Goal: Information Seeking & Learning: Learn about a topic

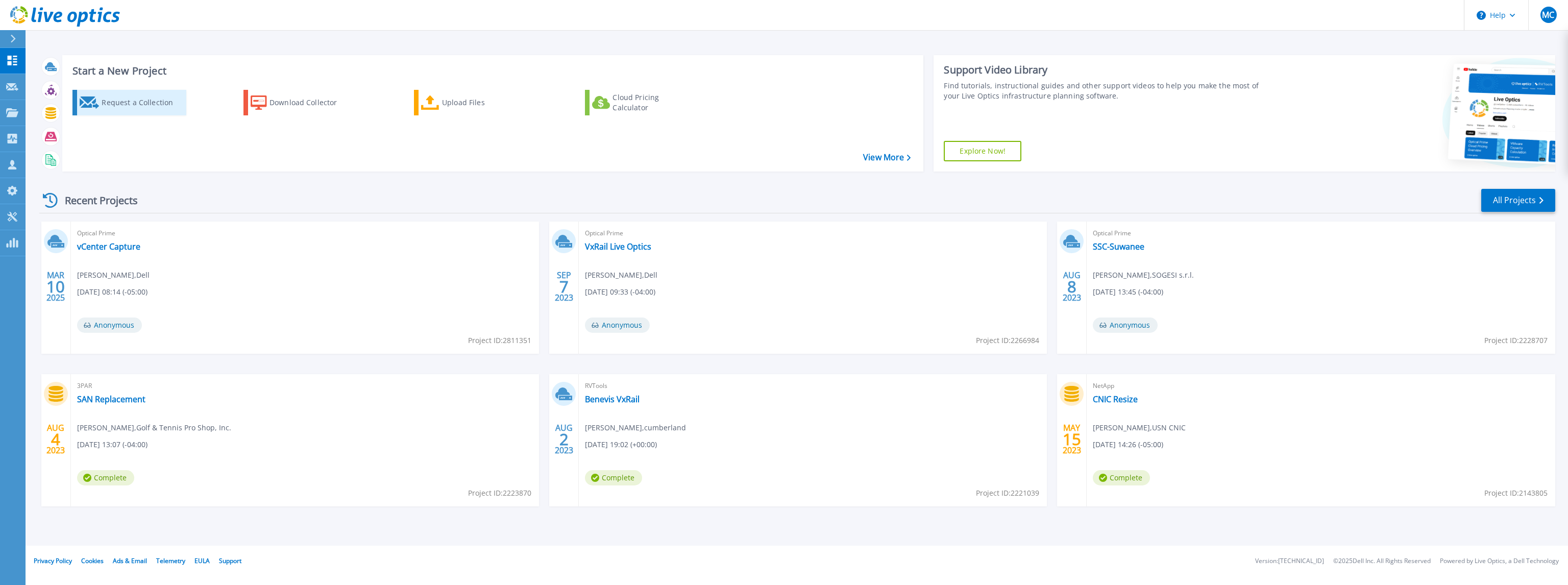
click at [144, 101] on div "Request a Collection" at bounding box center [142, 103] width 82 height 20
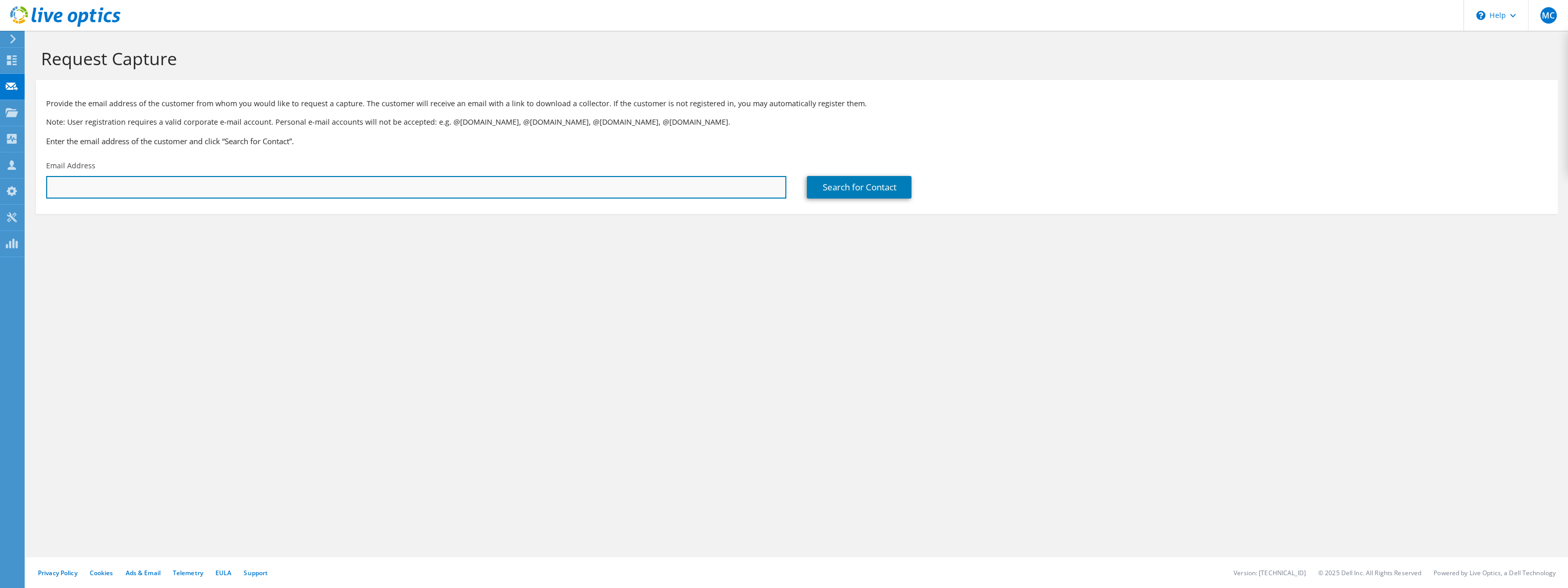
click at [122, 184] on input "text" at bounding box center [415, 187] width 740 height 23
type input "[EMAIL_ADDRESS][PERSON_NAME][DOMAIN_NAME]"
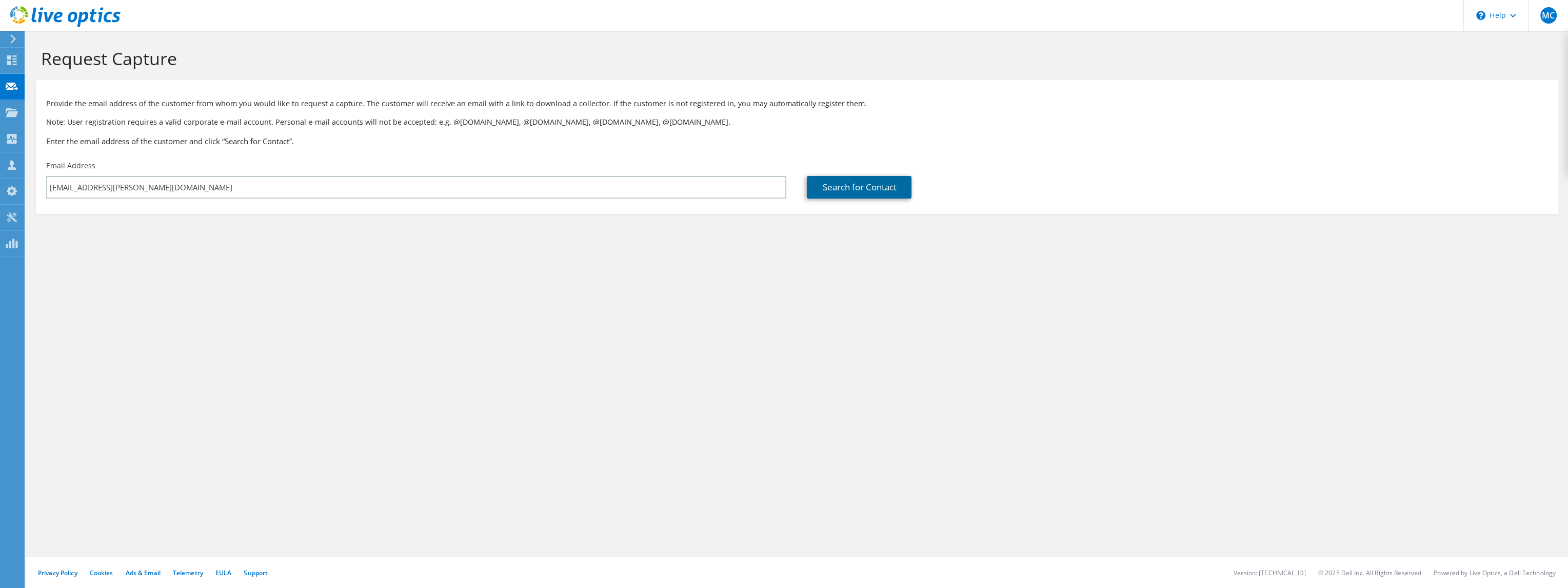
click at [872, 180] on link "Search for Contact" at bounding box center [859, 187] width 105 height 23
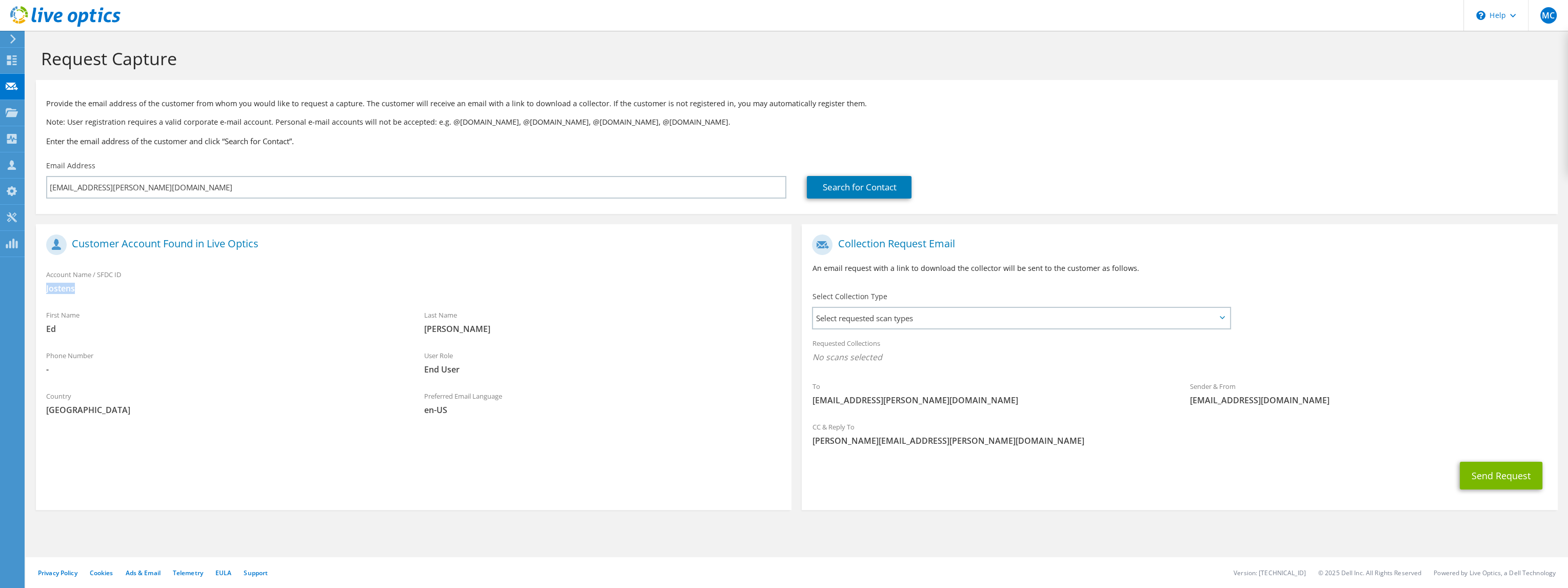
drag, startPoint x: 78, startPoint y: 287, endPoint x: 40, endPoint y: 290, distance: 38.1
click at [40, 290] on div "Account Name / SFDC ID Jostens" at bounding box center [413, 282] width 756 height 36
click at [355, 312] on div "First Name Ed" at bounding box center [224, 322] width 378 height 36
drag, startPoint x: 906, startPoint y: 398, endPoint x: 805, endPoint y: 402, distance: 101.1
click at [791, 402] on div "Register Customer The customer does not have a Live Optics account. Please fill…" at bounding box center [797, 361] width 1532 height 296
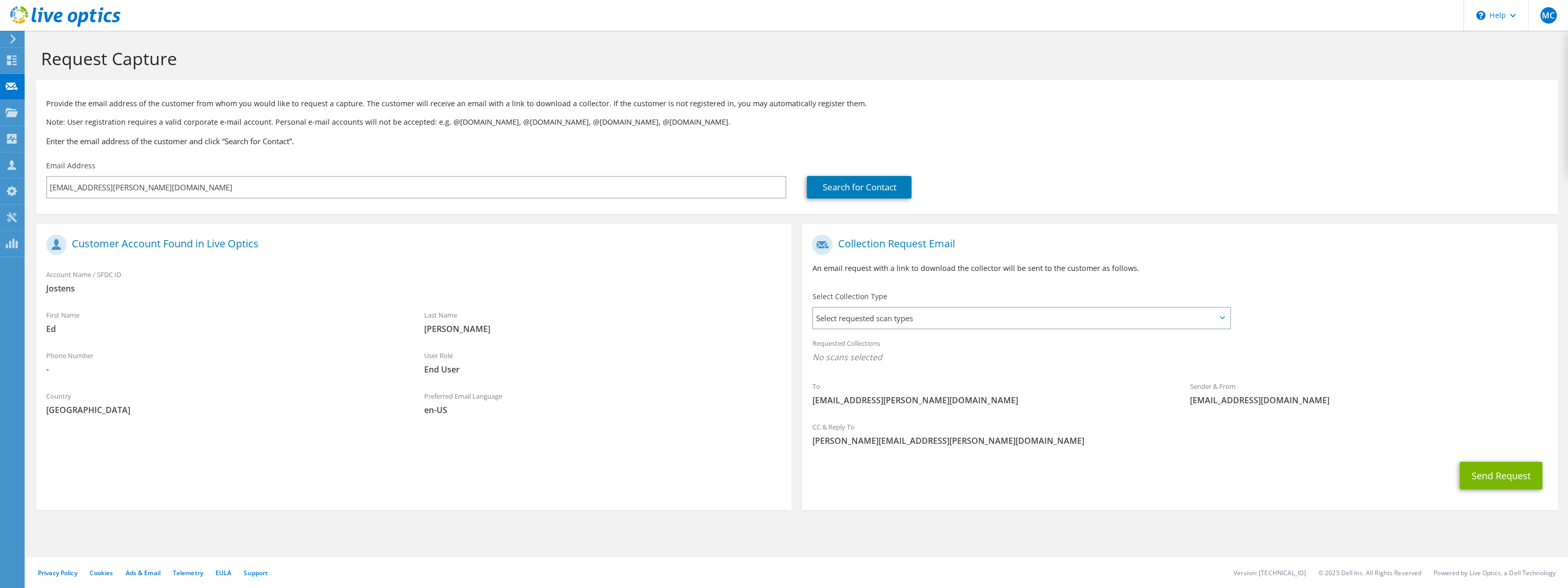
click at [894, 403] on span "ed.reed@newellco.com" at bounding box center [991, 400] width 357 height 12
click at [911, 315] on span "Select requested scan types" at bounding box center [1021, 318] width 416 height 20
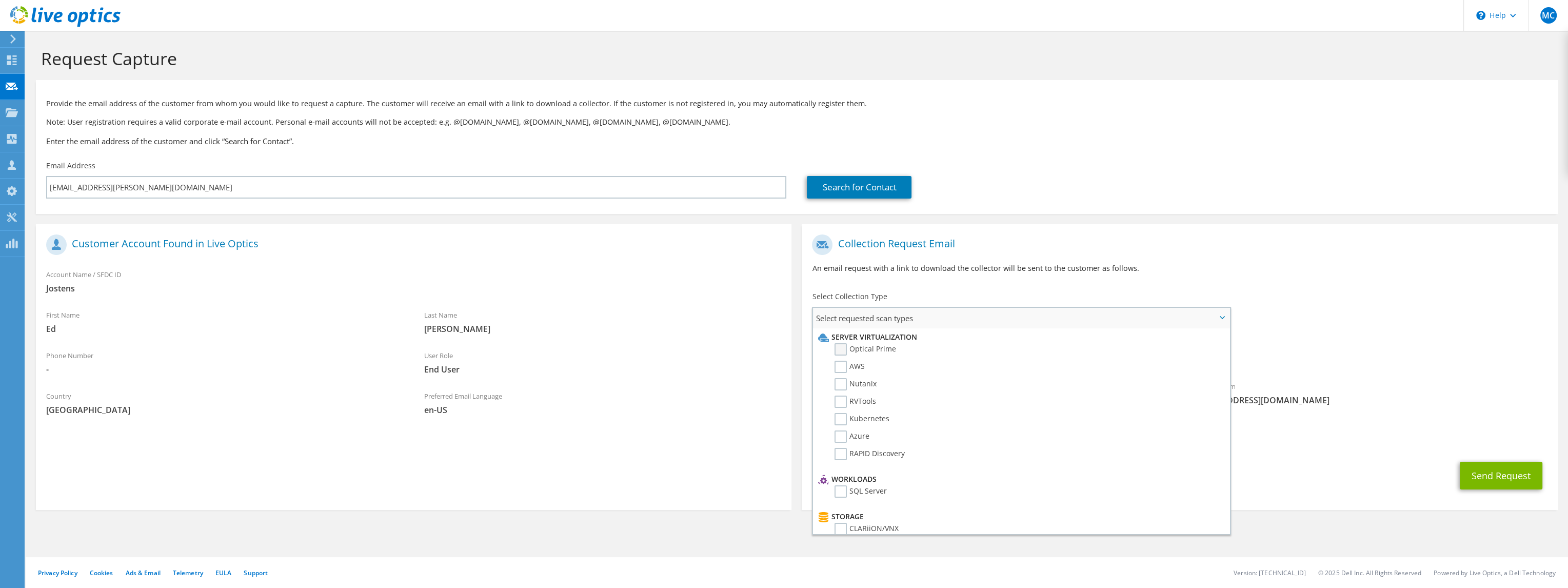
click at [841, 349] on label "Optical Prime" at bounding box center [865, 350] width 61 height 12
click at [0, 0] on input "Optical Prime" at bounding box center [0, 0] width 0 height 0
click at [1294, 300] on div "To ed.reed@newellco.com Sender & From liveoptics@liveoptics.com" at bounding box center [1179, 324] width 756 height 190
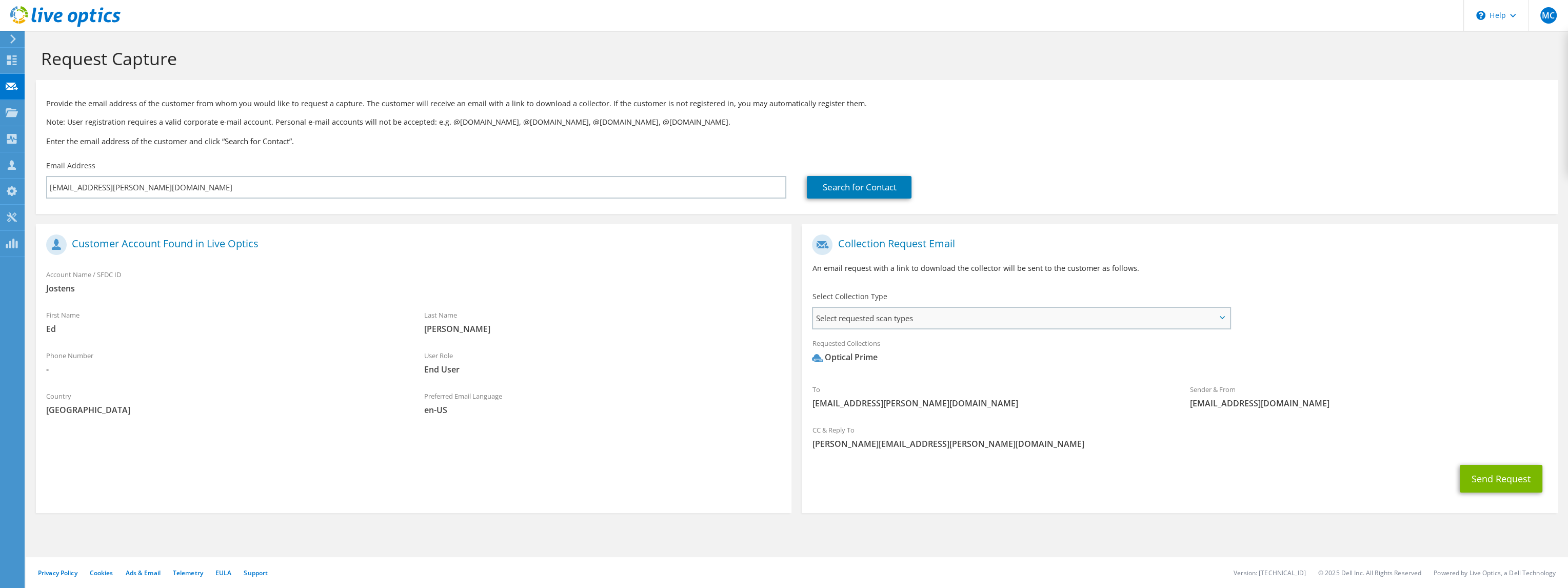
click at [988, 325] on span "Select requested scan types" at bounding box center [1021, 318] width 416 height 20
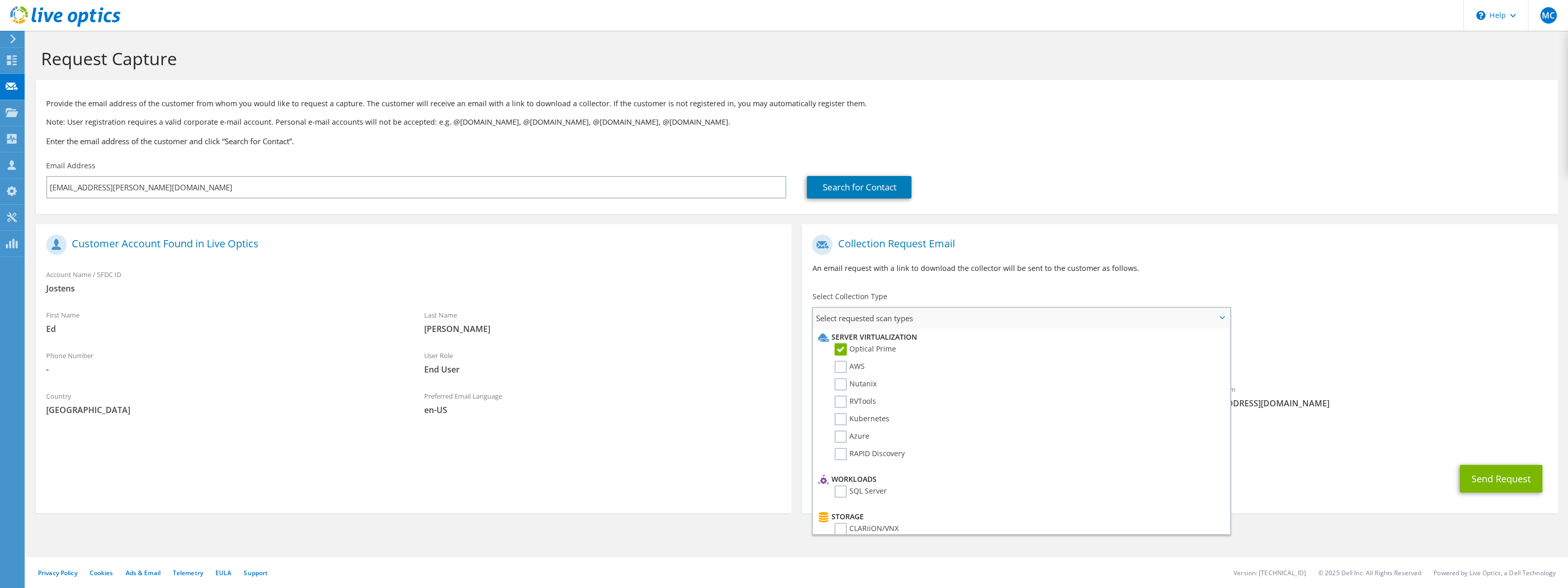
click at [995, 320] on span "Select requested scan types" at bounding box center [1021, 318] width 416 height 20
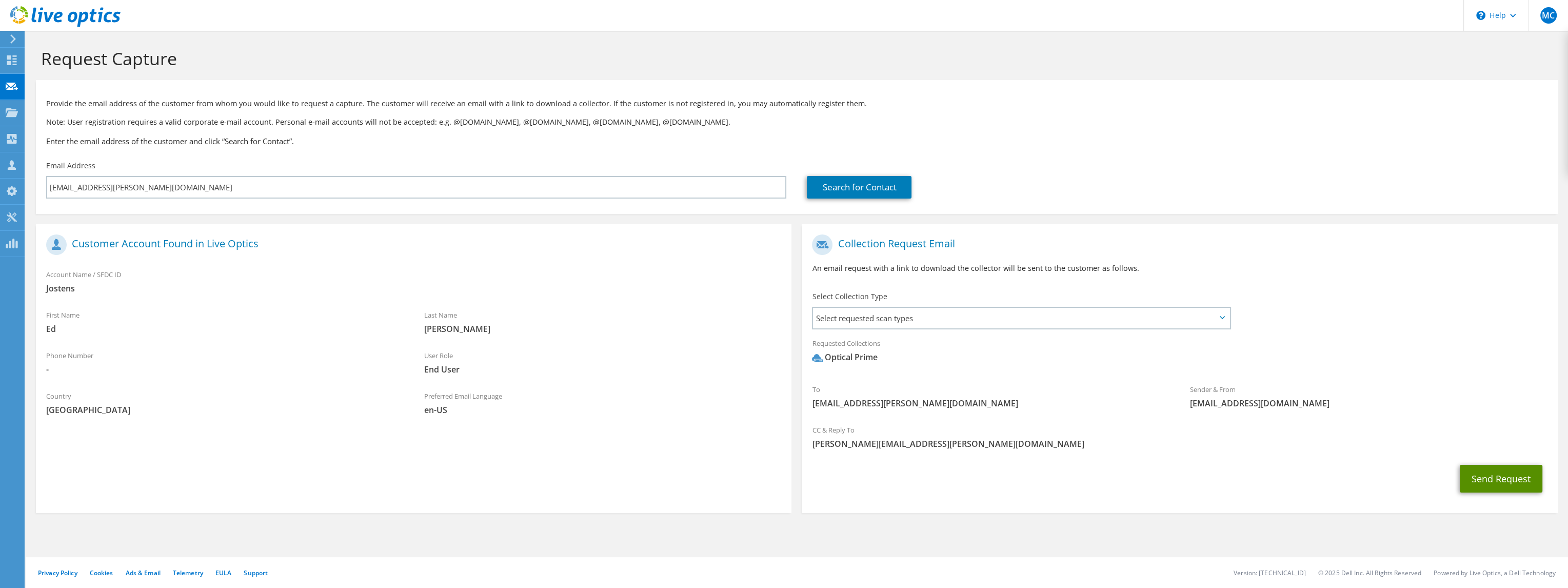
click at [1486, 483] on button "Send Request" at bounding box center [1501, 478] width 82 height 28
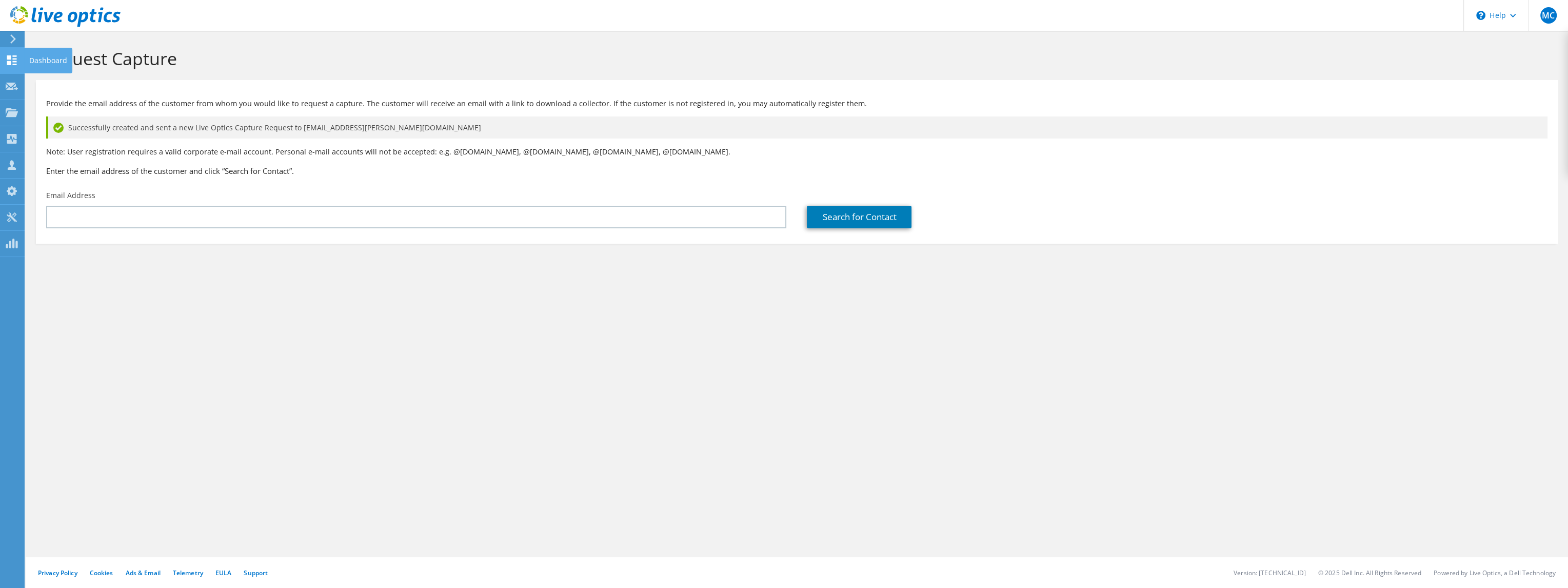
click at [10, 63] on use at bounding box center [12, 60] width 10 height 10
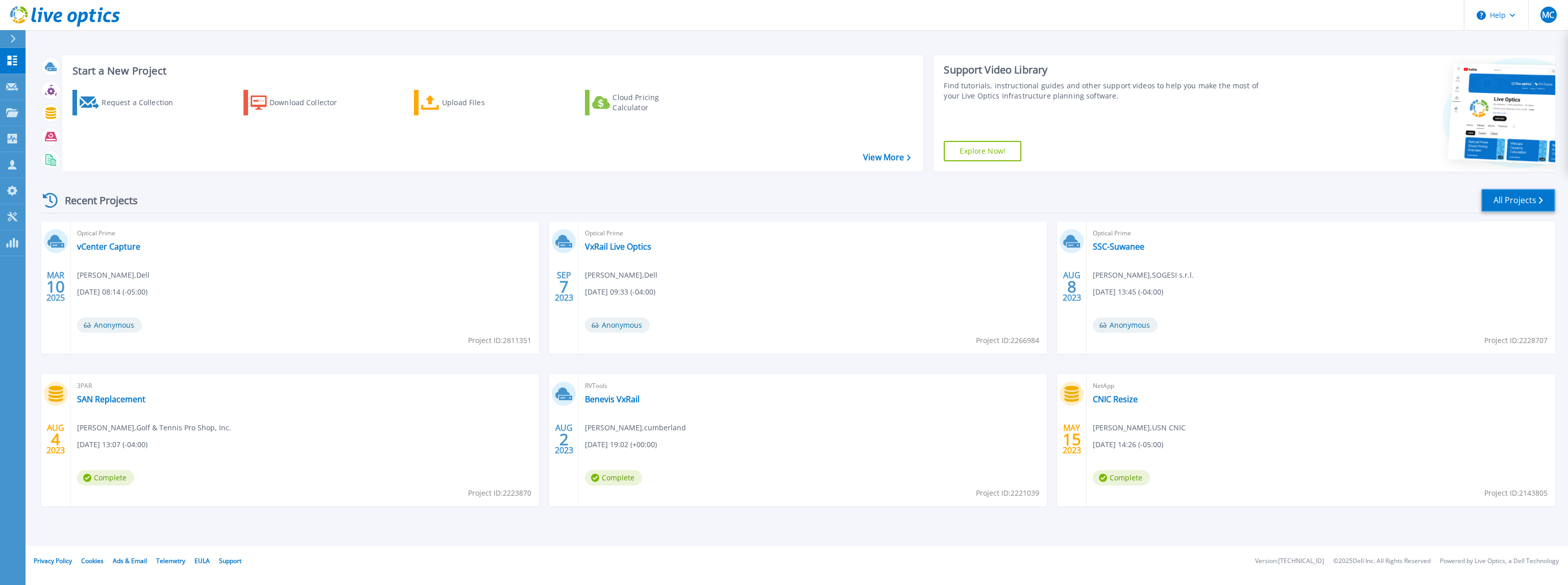
click at [1520, 202] on link "All Projects" at bounding box center [1519, 200] width 74 height 23
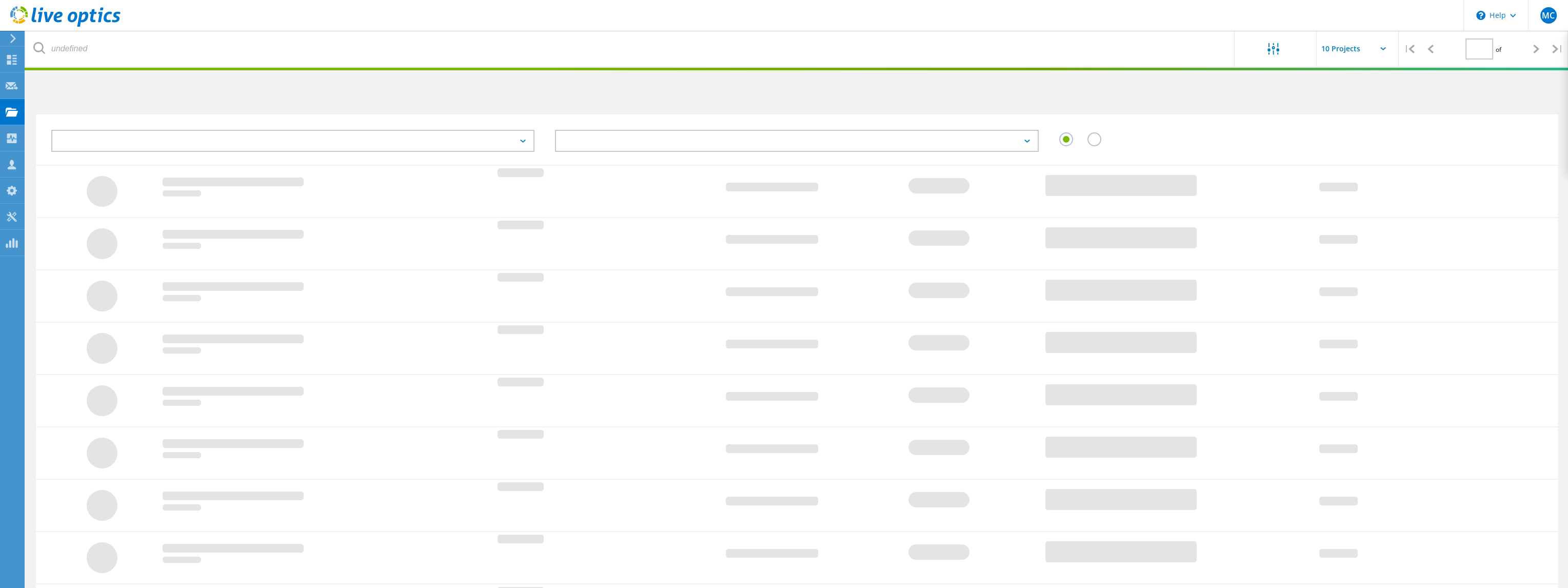
type input "1"
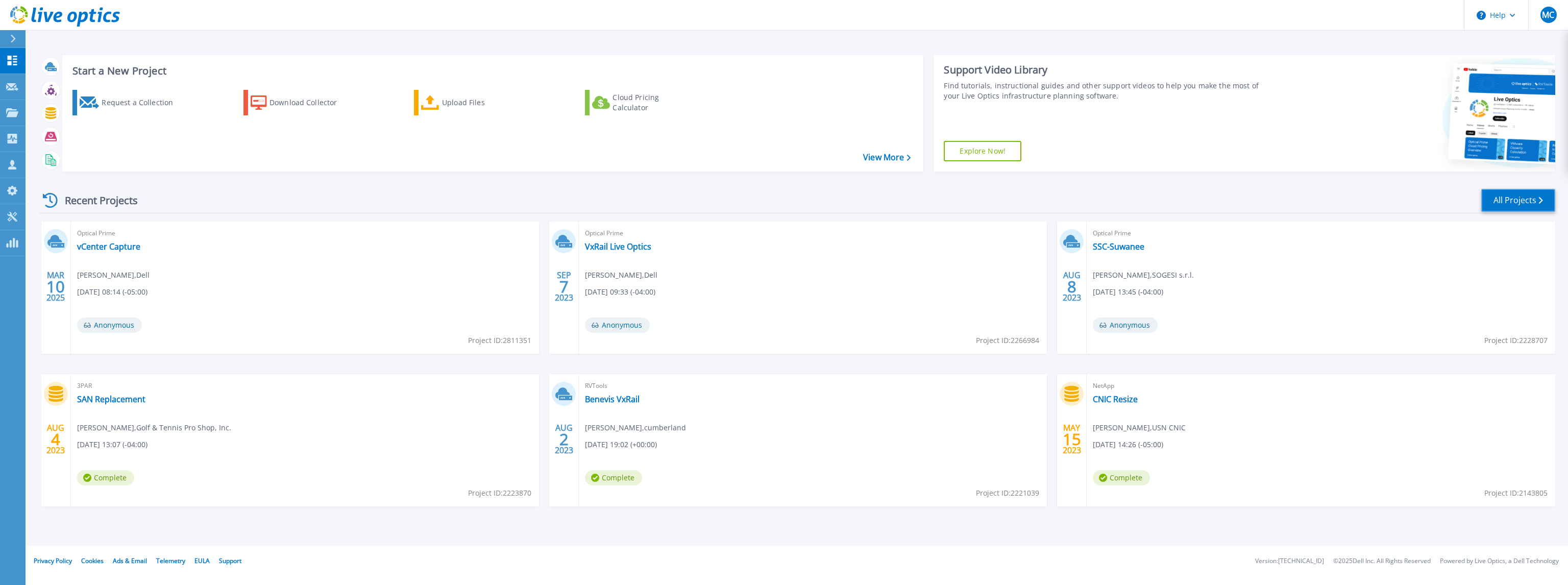
click at [1518, 204] on link "All Projects" at bounding box center [1519, 200] width 74 height 23
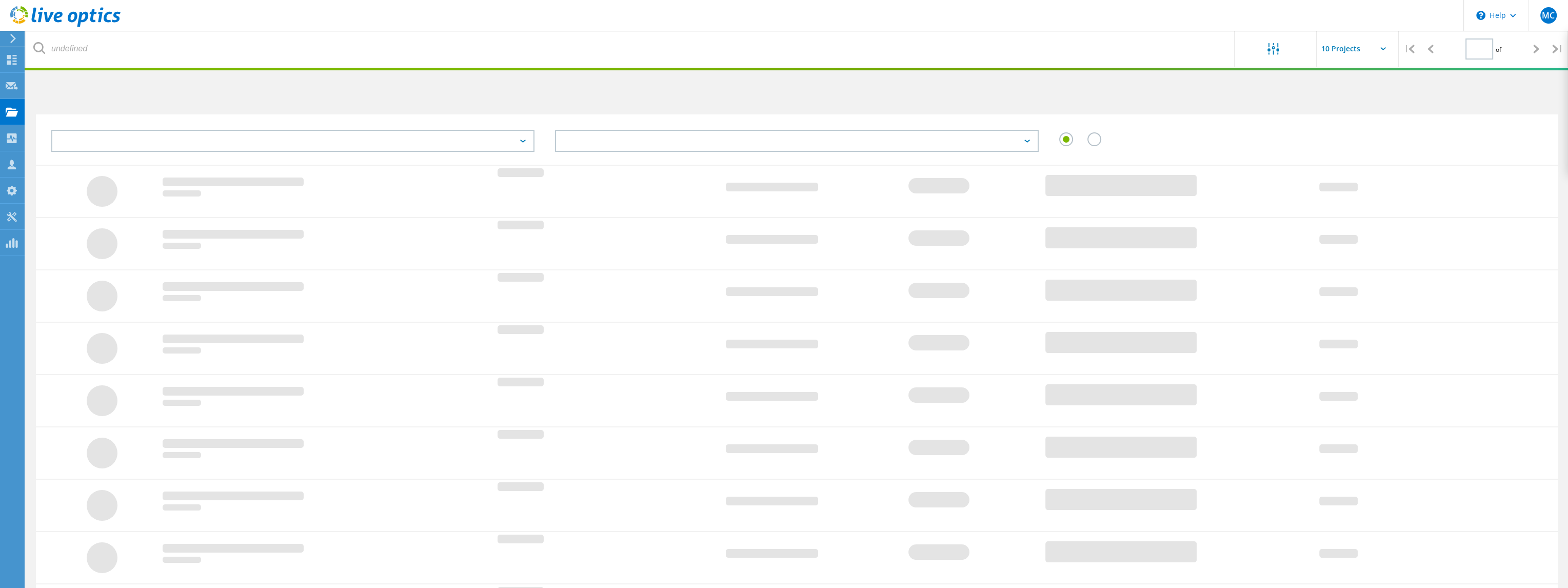
type input "1"
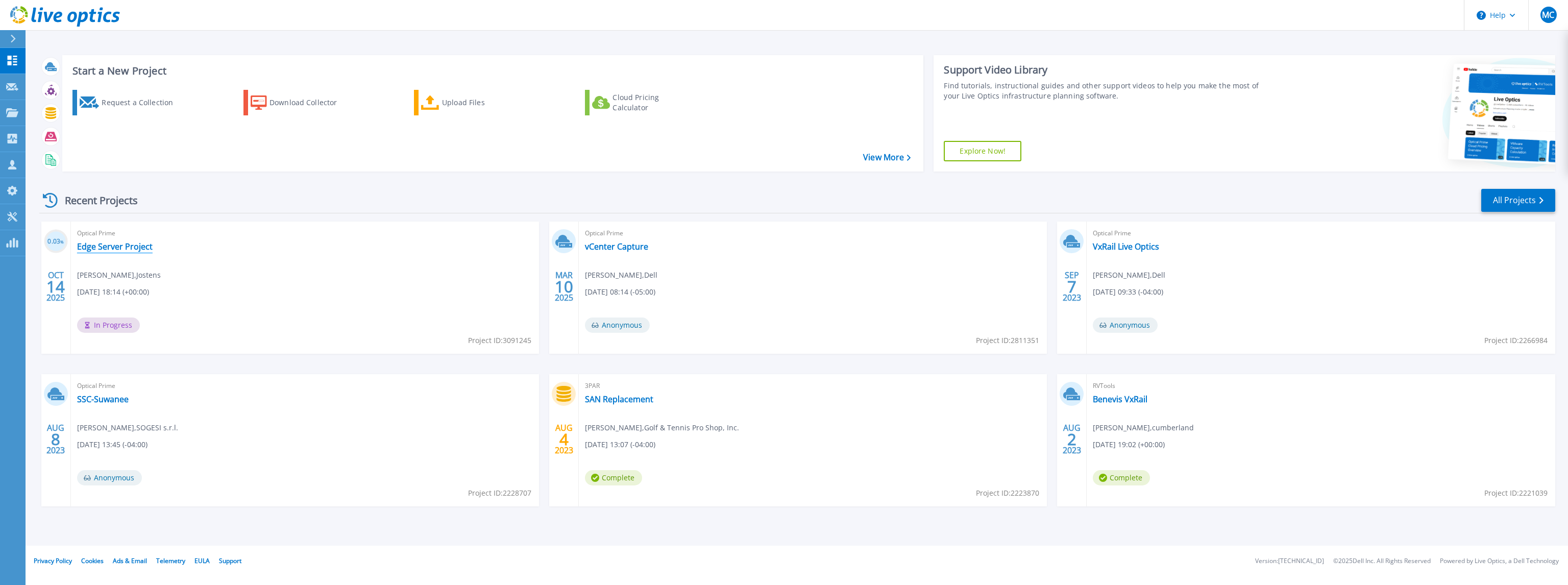
click at [109, 251] on link "Edge Server Project" at bounding box center [115, 246] width 76 height 10
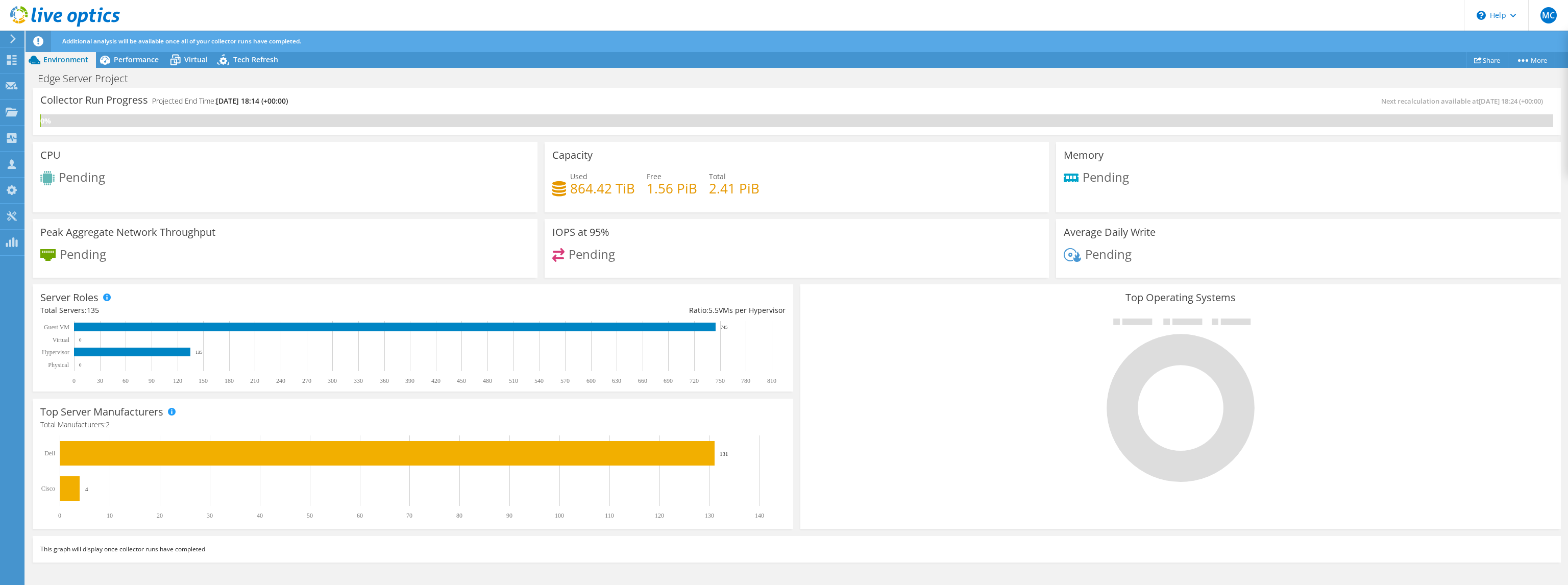
scroll to position [190, 0]
click at [13, 58] on use at bounding box center [12, 60] width 10 height 10
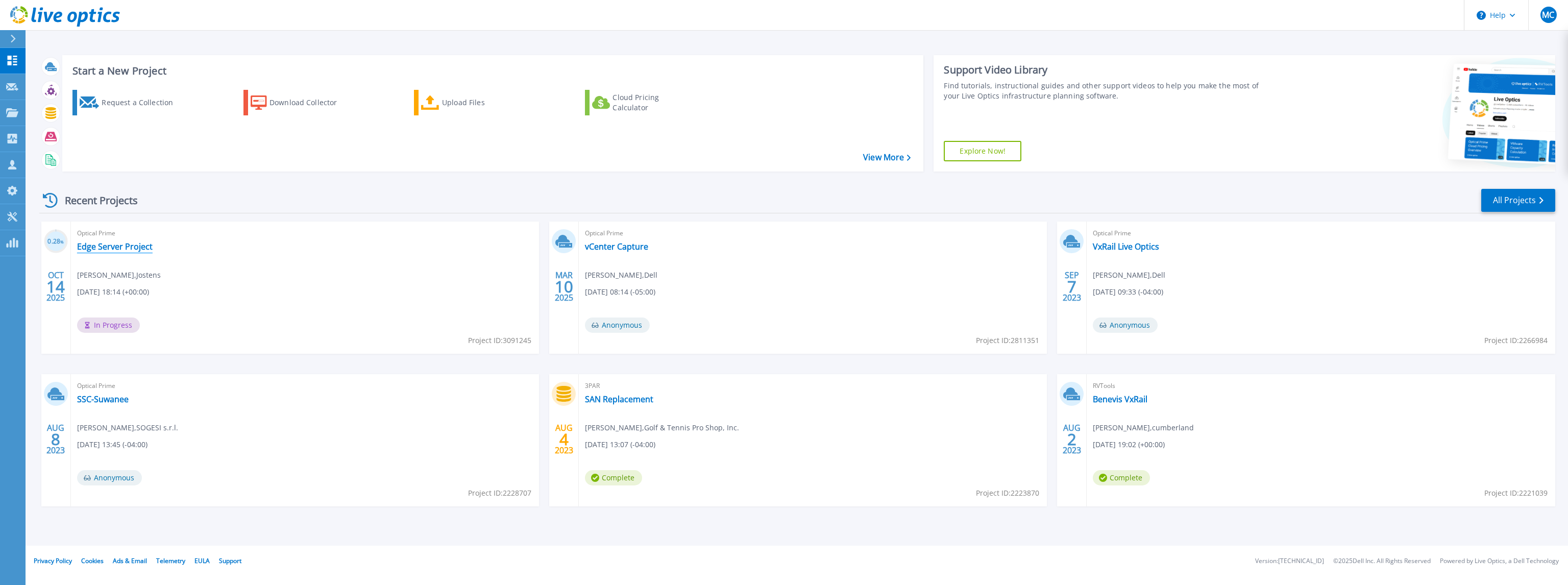
click at [123, 243] on link "Edge Server Project" at bounding box center [115, 246] width 76 height 10
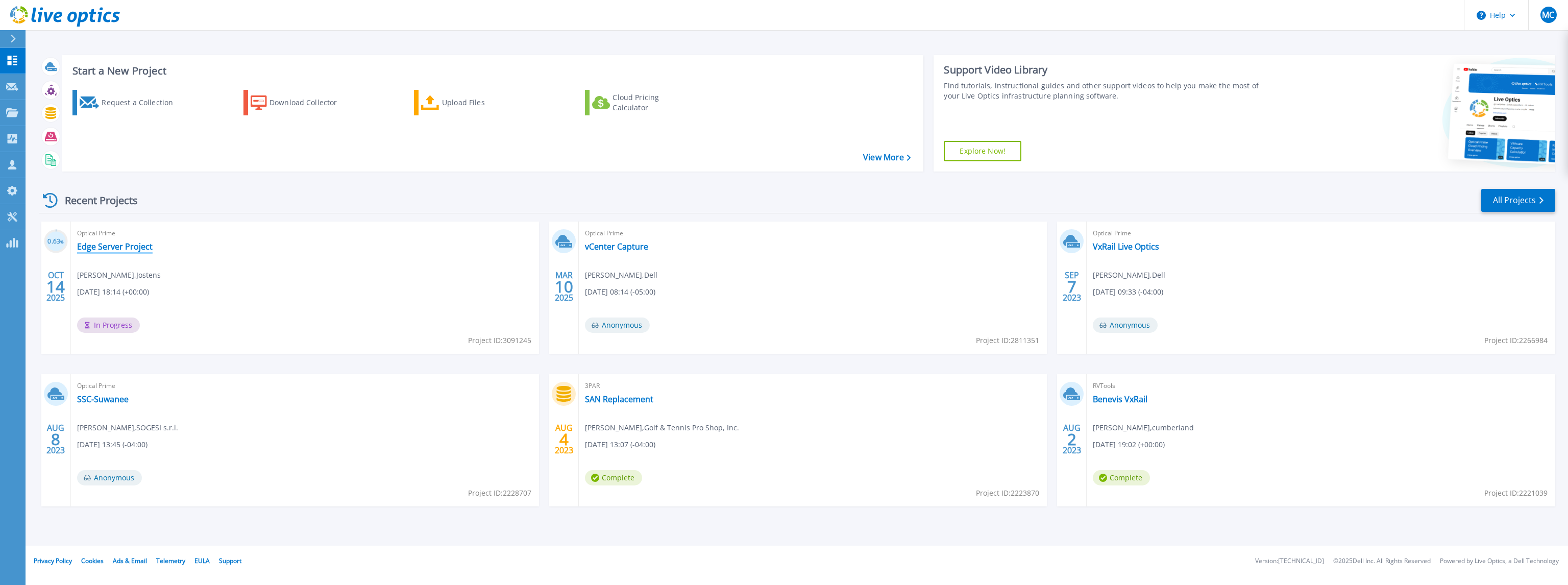
click at [94, 250] on link "Edge Server Project" at bounding box center [115, 246] width 76 height 10
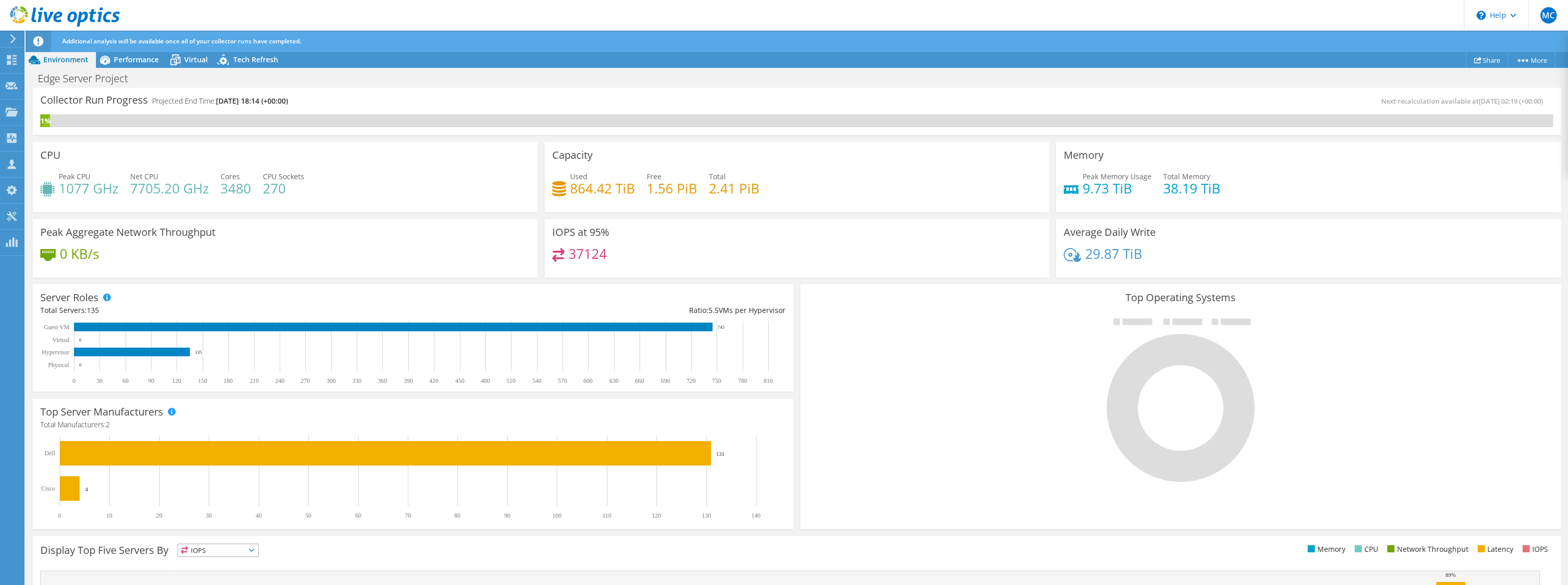
scroll to position [211, 0]
click at [193, 56] on span "Virtual" at bounding box center [196, 60] width 23 height 10
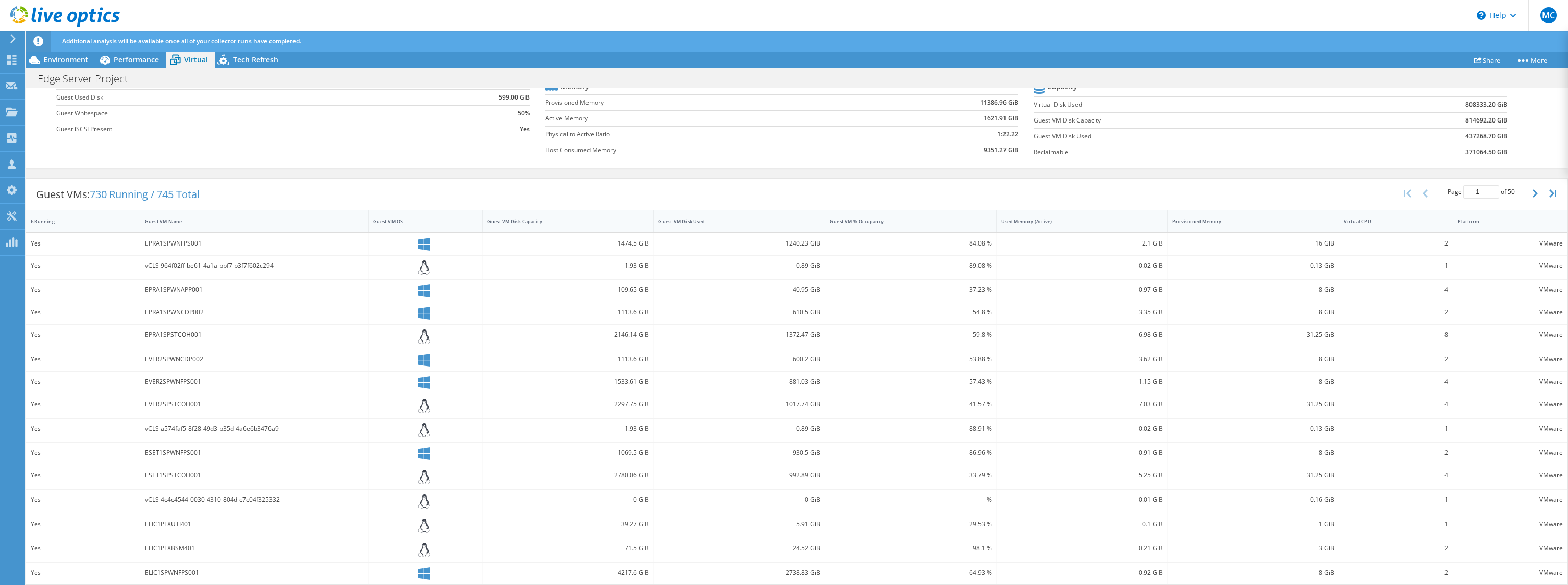
scroll to position [168, 0]
click at [6, 40] on div at bounding box center [11, 39] width 12 height 9
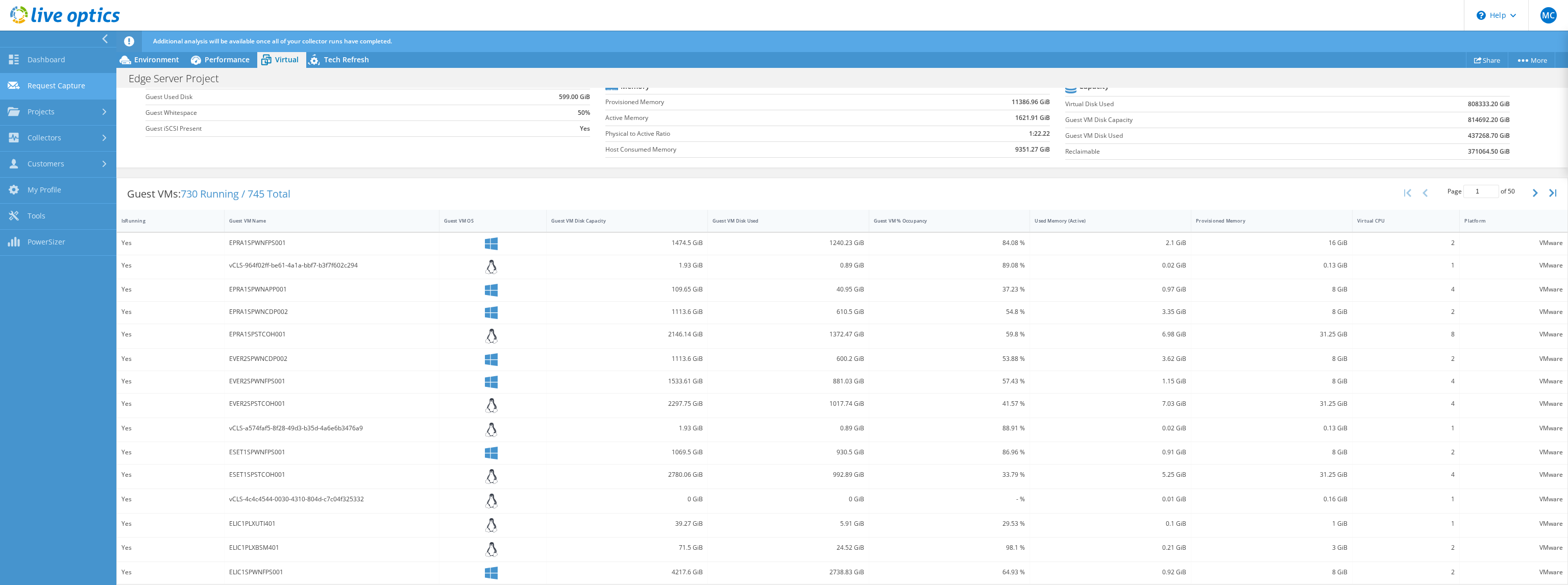
click at [29, 79] on link "Request Capture" at bounding box center [58, 87] width 117 height 26
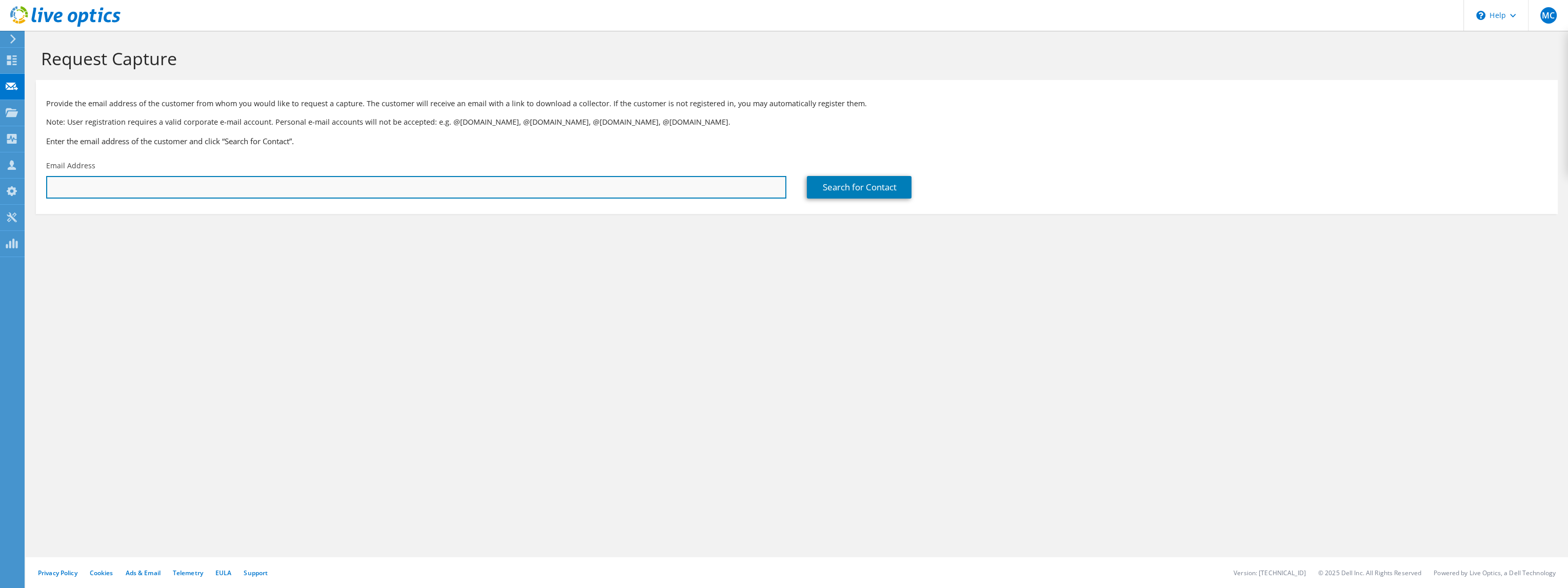
click at [478, 178] on input "text" at bounding box center [415, 187] width 740 height 23
type input "[EMAIL_ADDRESS][PERSON_NAME][DOMAIN_NAME]"
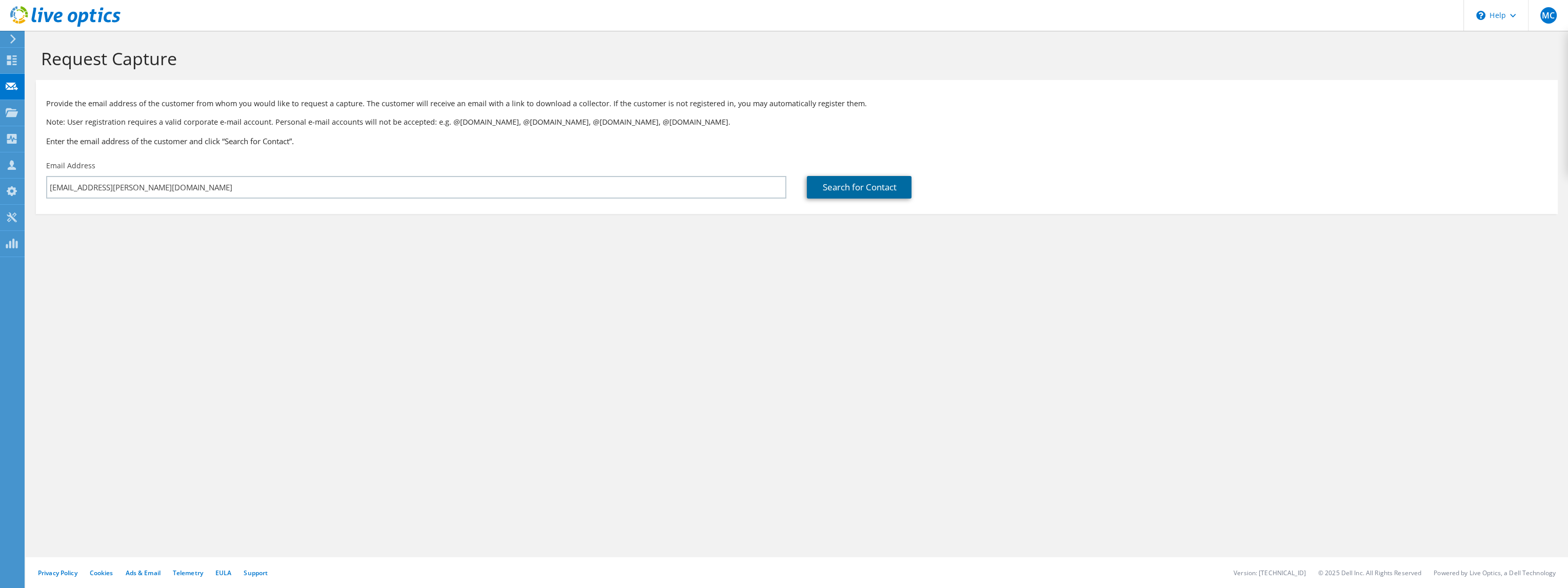
click at [818, 190] on link "Search for Contact" at bounding box center [859, 187] width 105 height 23
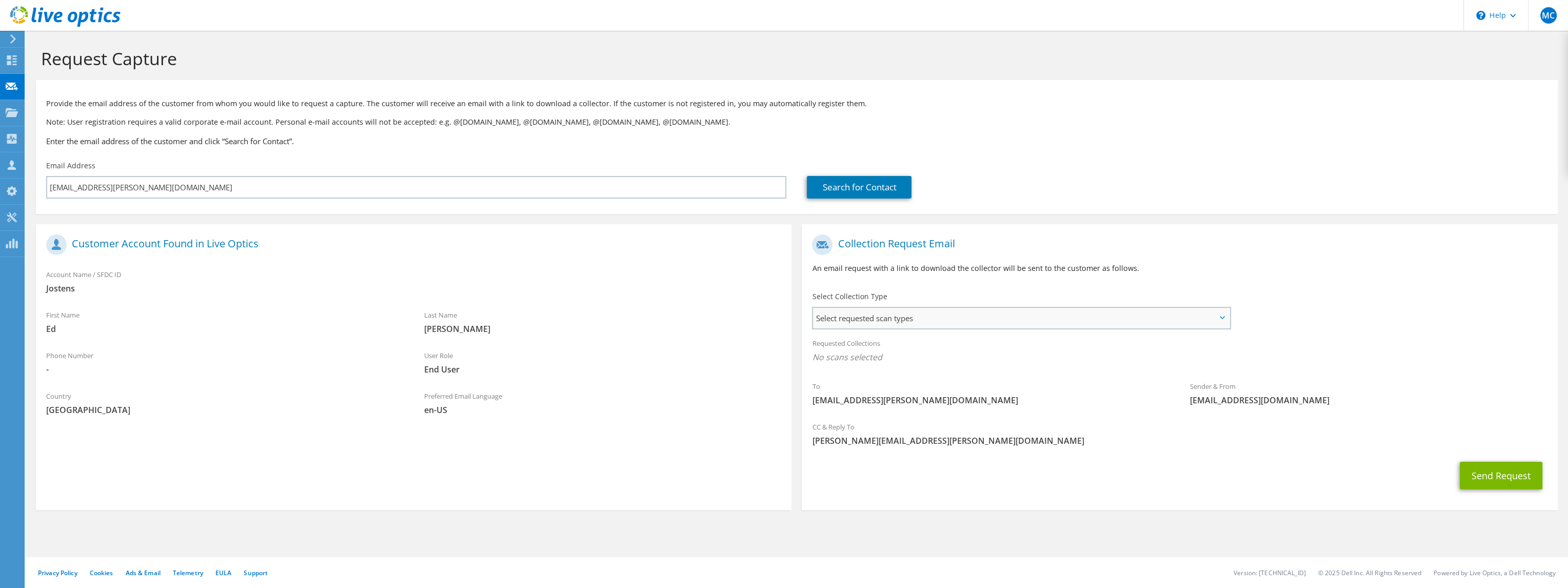
click at [975, 321] on span "Select requested scan types" at bounding box center [1021, 318] width 416 height 20
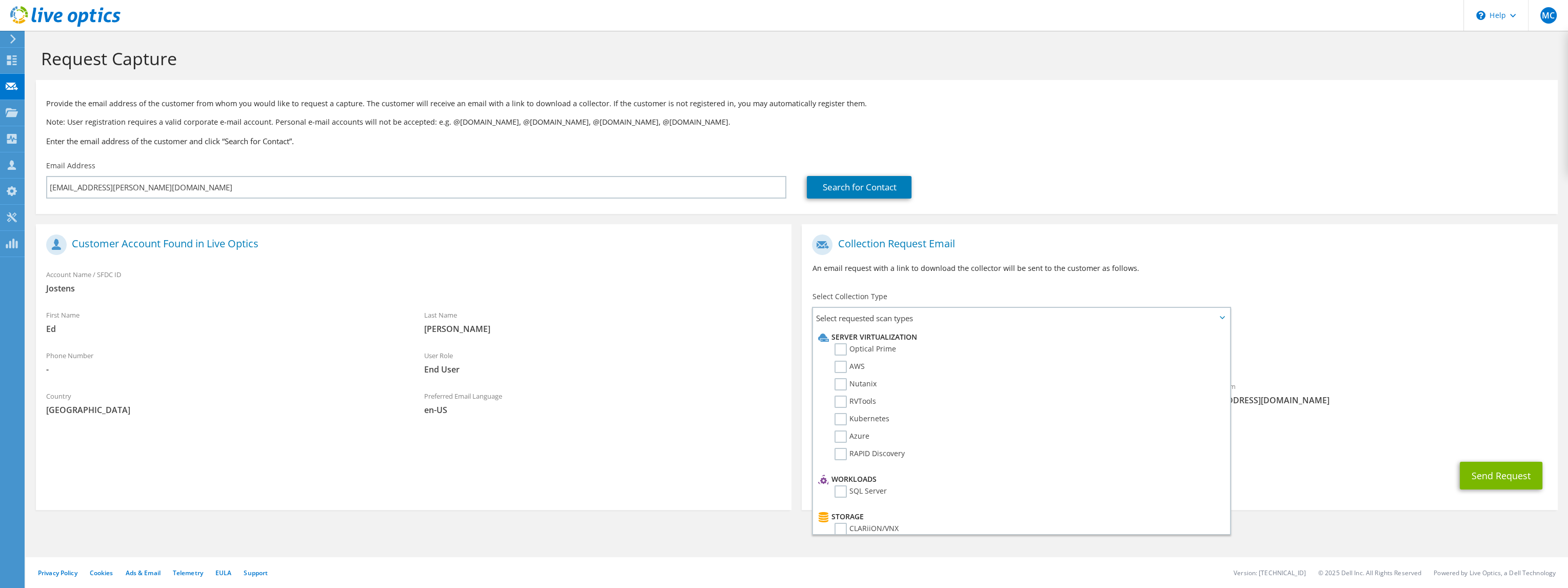
click at [1323, 308] on div "To Ed.reed@newellco.com Sender & From liveoptics@liveoptics.com" at bounding box center [1179, 322] width 756 height 186
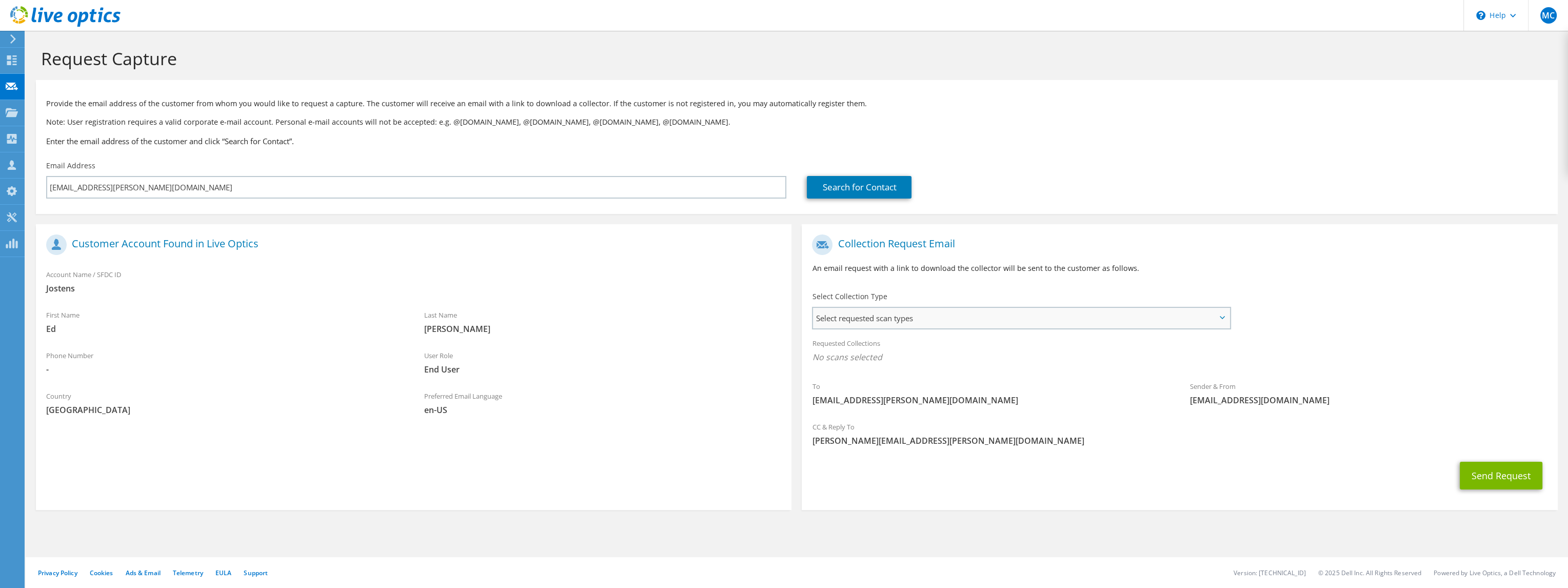
click at [1212, 317] on span "Select requested scan types" at bounding box center [1021, 318] width 416 height 20
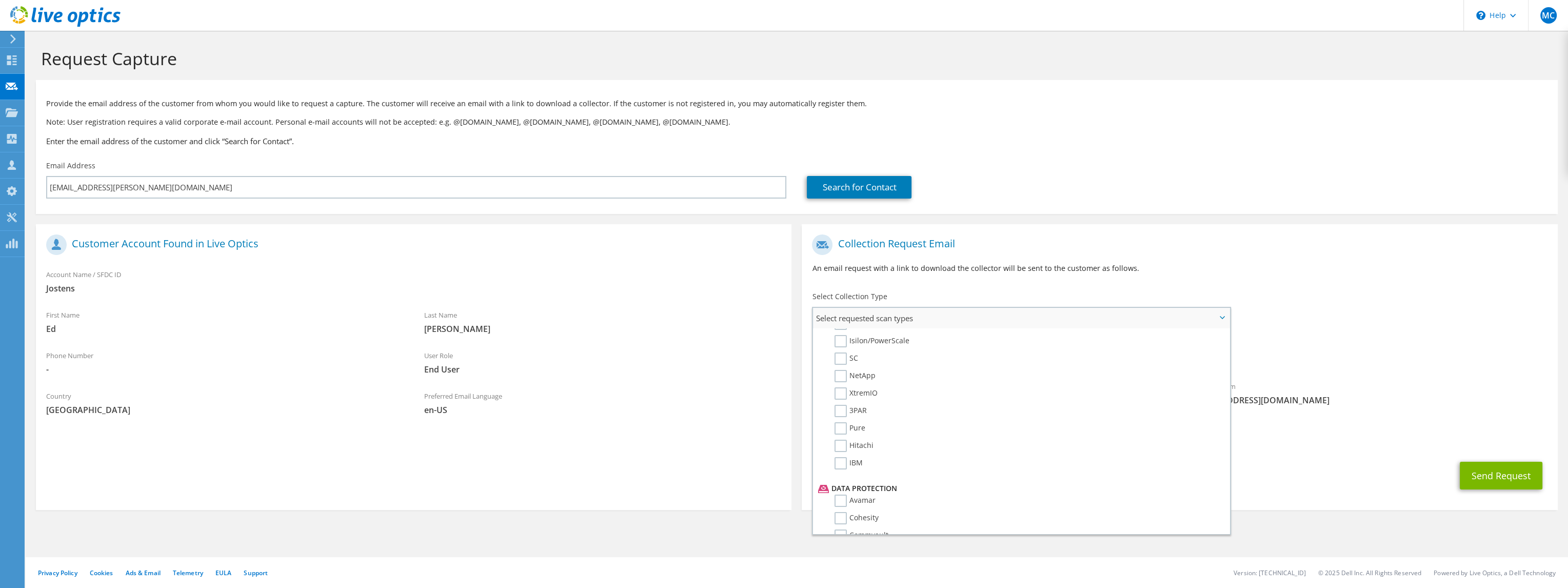
scroll to position [474, 0]
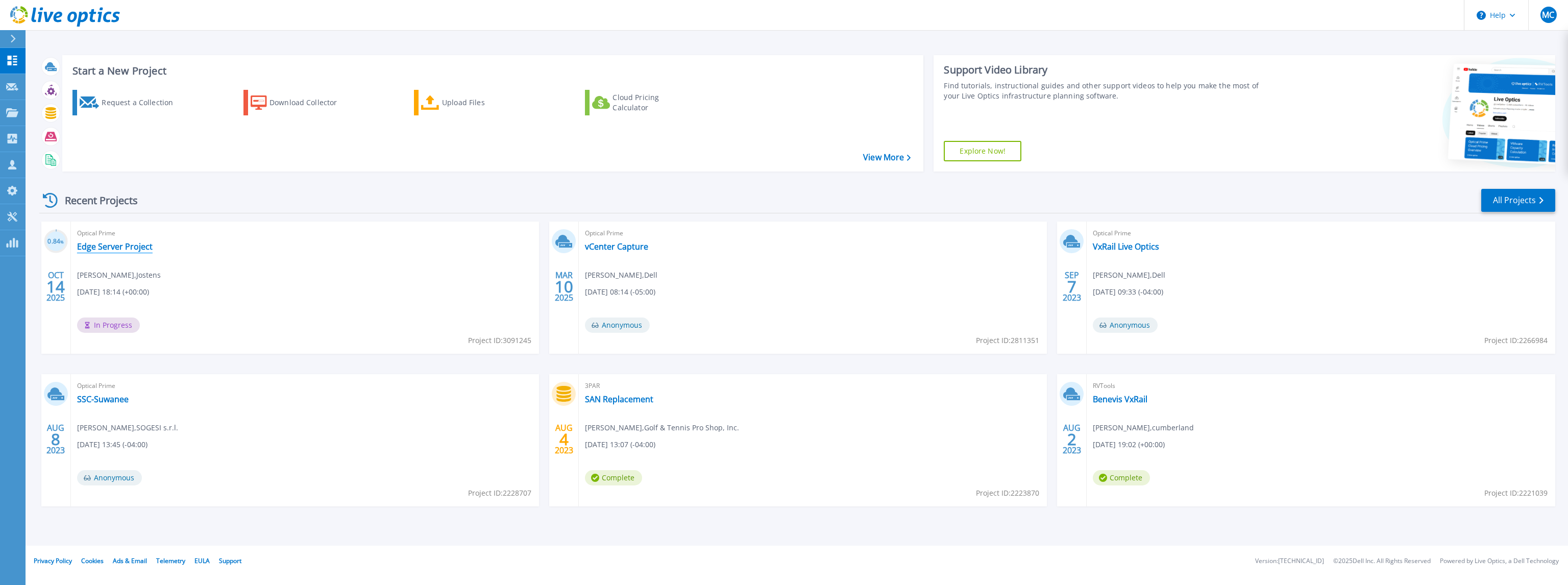
click at [124, 243] on link "Edge Server Project" at bounding box center [115, 246] width 76 height 10
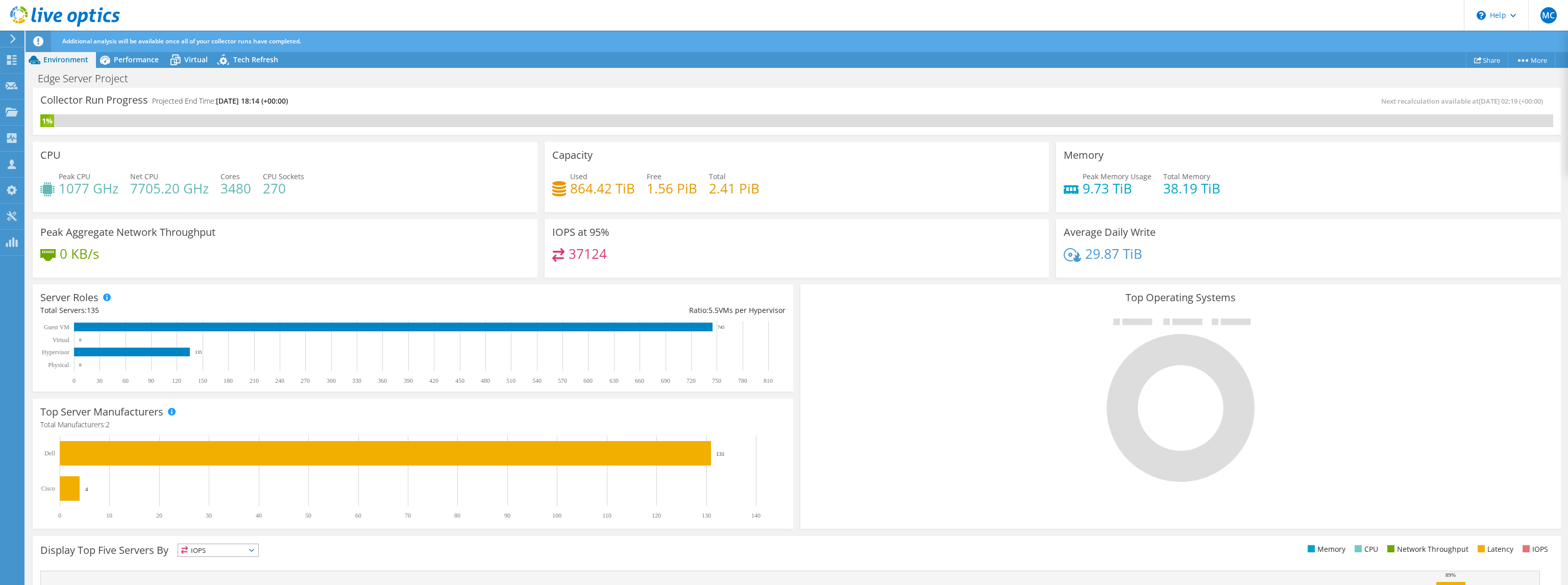
drag, startPoint x: 42, startPoint y: 100, endPoint x: 318, endPoint y: 100, distance: 276.0
click at [318, 100] on div "Collector Run Progress Projected End Time: 10/16/2025, 18:14 (+00:00)" at bounding box center [418, 105] width 757 height 19
click at [326, 100] on div "Collector Run Progress Projected End Time: 10/16/2025, 18:14 (+00:00)" at bounding box center [418, 105] width 757 height 19
click at [330, 100] on div "Collector Run Progress Projected End Time: 10/16/2025, 18:14 (+00:00)" at bounding box center [418, 105] width 757 height 19
drag, startPoint x: 335, startPoint y: 100, endPoint x: 64, endPoint y: 98, distance: 271.0
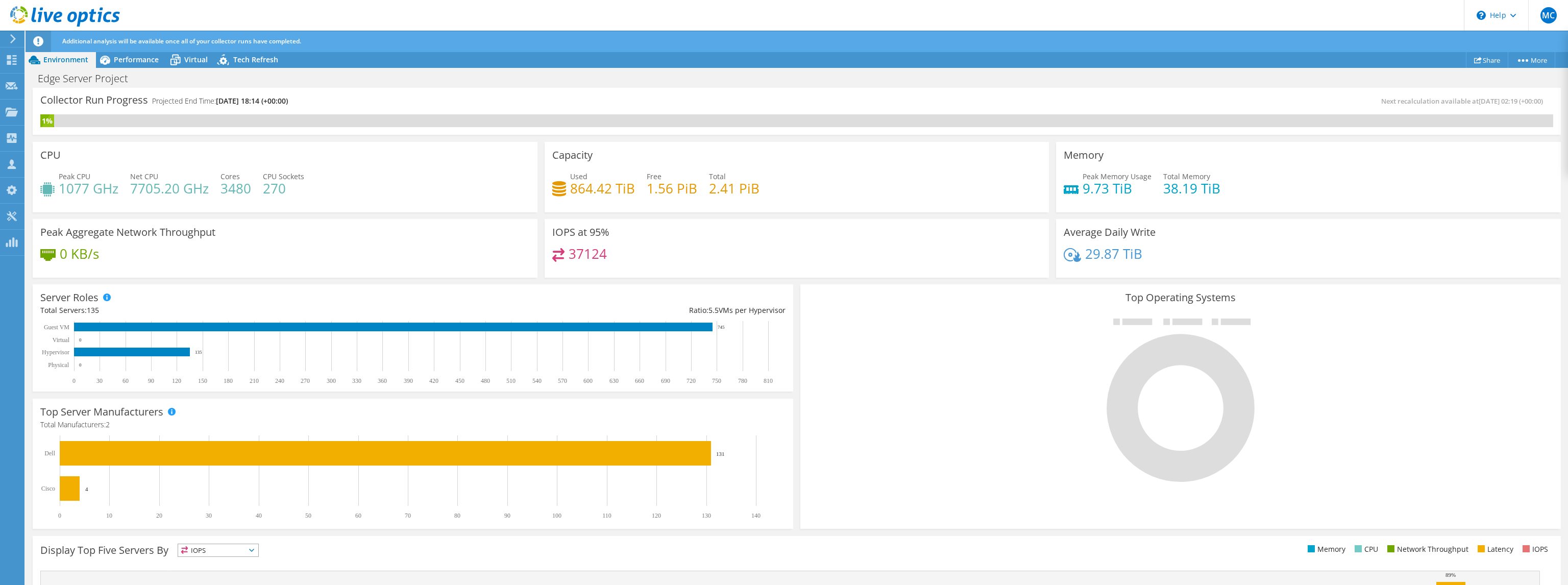
click at [64, 98] on div "Collector Run Progress Projected End Time: 10/16/2025, 18:14 (+00:00)" at bounding box center [418, 105] width 757 height 19
click at [352, 99] on div "Collector Run Progress Projected End Time: 10/16/2025, 18:14 (+00:00)" at bounding box center [418, 105] width 757 height 19
click at [243, 56] on span "Tech Refresh" at bounding box center [256, 60] width 45 height 10
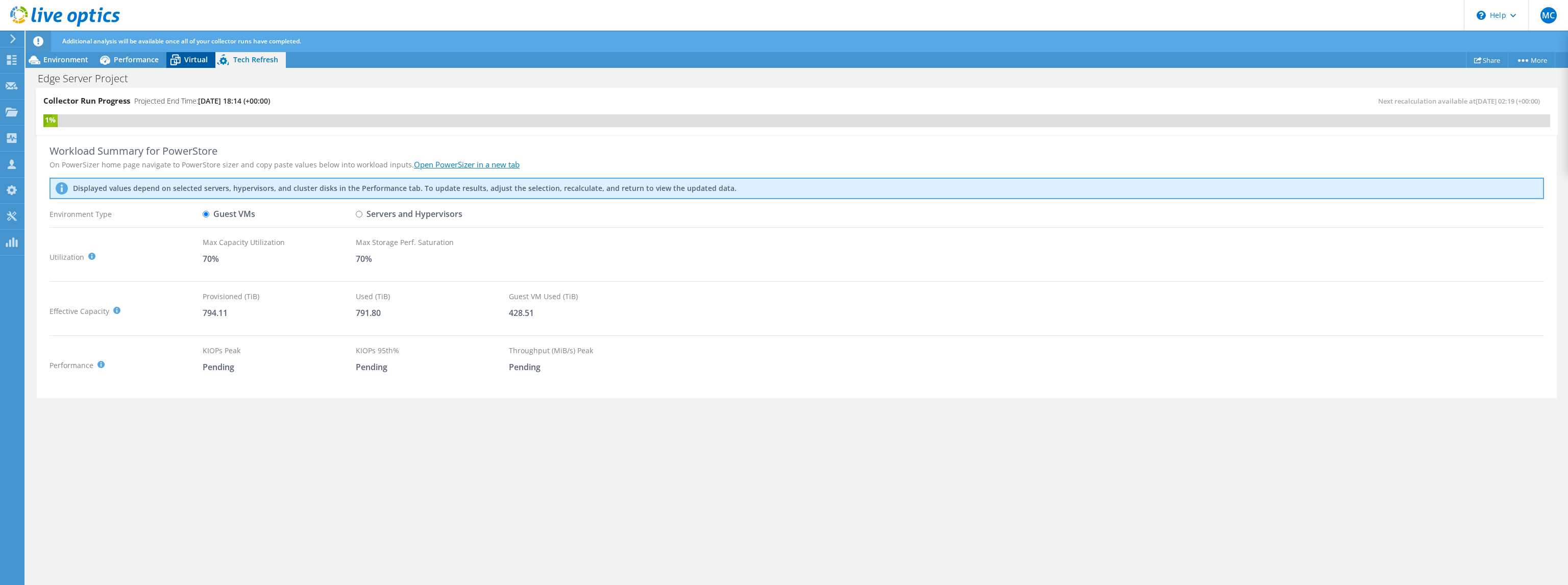
click at [199, 63] on span "Virtual" at bounding box center [196, 60] width 23 height 10
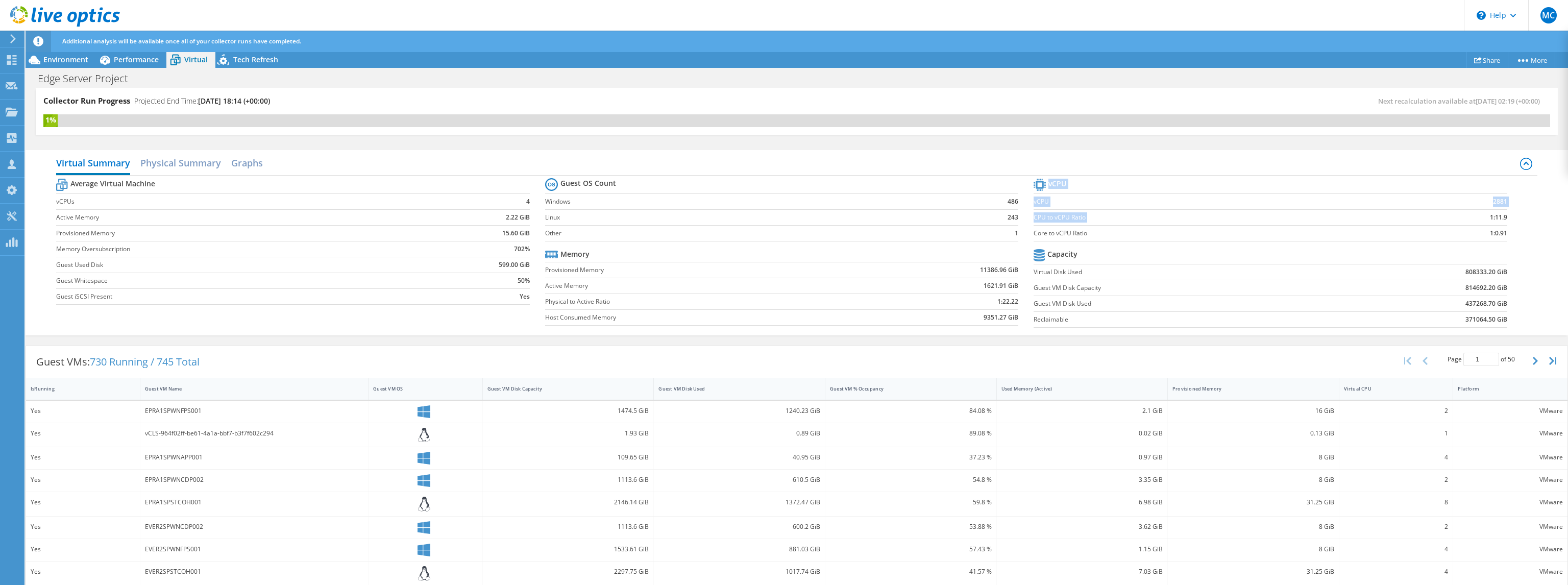
drag, startPoint x: 1504, startPoint y: 216, endPoint x: 1471, endPoint y: 219, distance: 33.1
click at [1471, 219] on section "vCPU vCPU 2881 CPU to vCPU Ratio 1:11.9 Core to vCPU Ratio 1:0.91 Capacity Virt…" at bounding box center [1278, 254] width 488 height 157
click at [1471, 219] on td "1:11.9" at bounding box center [1454, 217] width 108 height 15
drag, startPoint x: 1474, startPoint y: 218, endPoint x: 1519, endPoint y: 220, distance: 45.0
click at [1519, 220] on div "Average Virtual Machine vCPUs 4 Active Memory 2.22 GiB Provisioned Memory 15.60…" at bounding box center [797, 253] width 1481 height 157
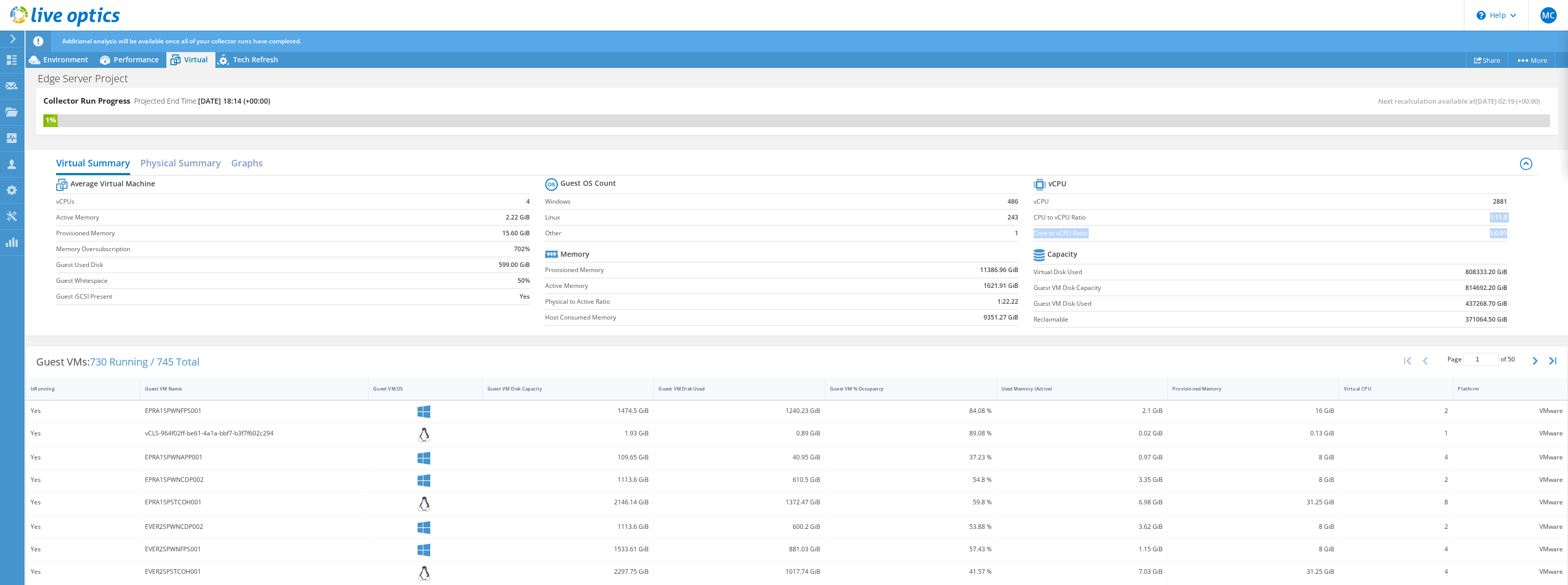
click at [1519, 220] on div "Average Virtual Machine vCPUs 4 Active Memory 2.22 GiB Provisioned Memory 15.60…" at bounding box center [797, 253] width 1481 height 157
drag, startPoint x: 1440, startPoint y: 221, endPoint x: 1453, endPoint y: 220, distance: 13.0
click at [1441, 220] on td "1:11.9" at bounding box center [1454, 217] width 108 height 15
click at [1491, 238] on td "1:0.91" at bounding box center [1454, 233] width 108 height 15
click at [1481, 238] on td "1:0.91" at bounding box center [1454, 233] width 108 height 15
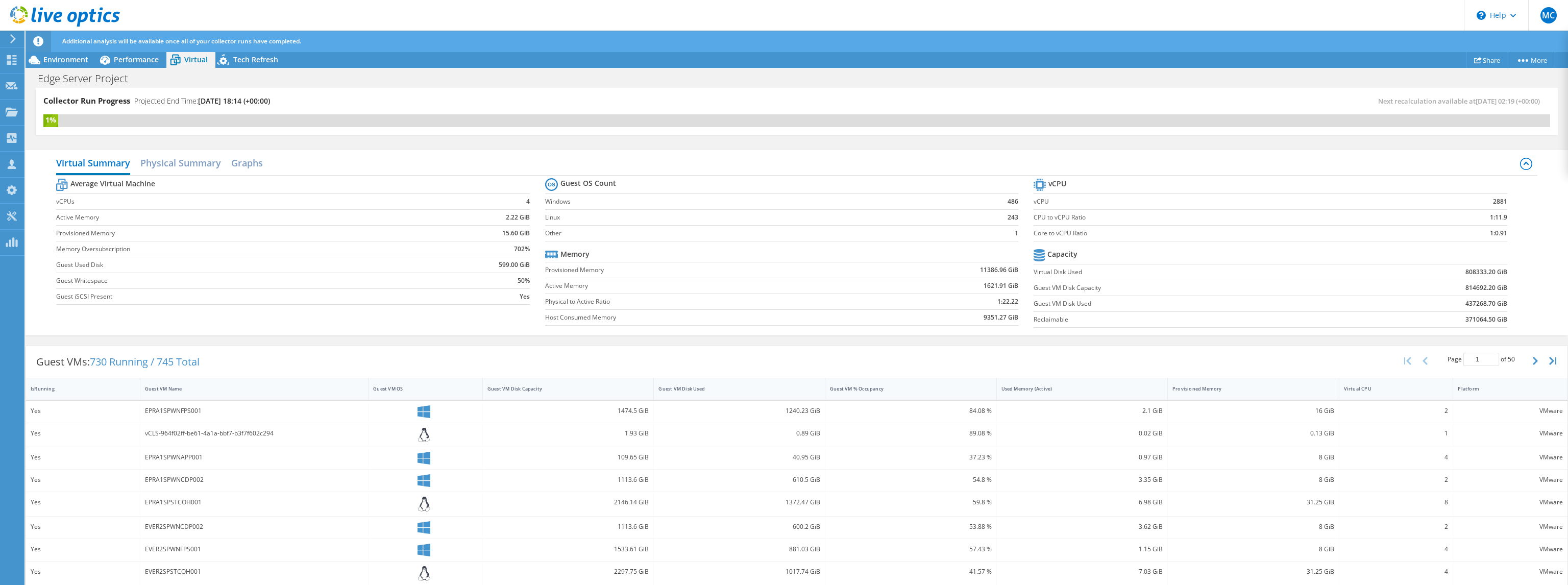
click at [1482, 238] on td "1:0.91" at bounding box center [1454, 233] width 108 height 15
click at [1479, 236] on td "1:0.91" at bounding box center [1454, 233] width 108 height 15
click at [202, 162] on h2 "Physical Summary" at bounding box center [181, 163] width 80 height 22
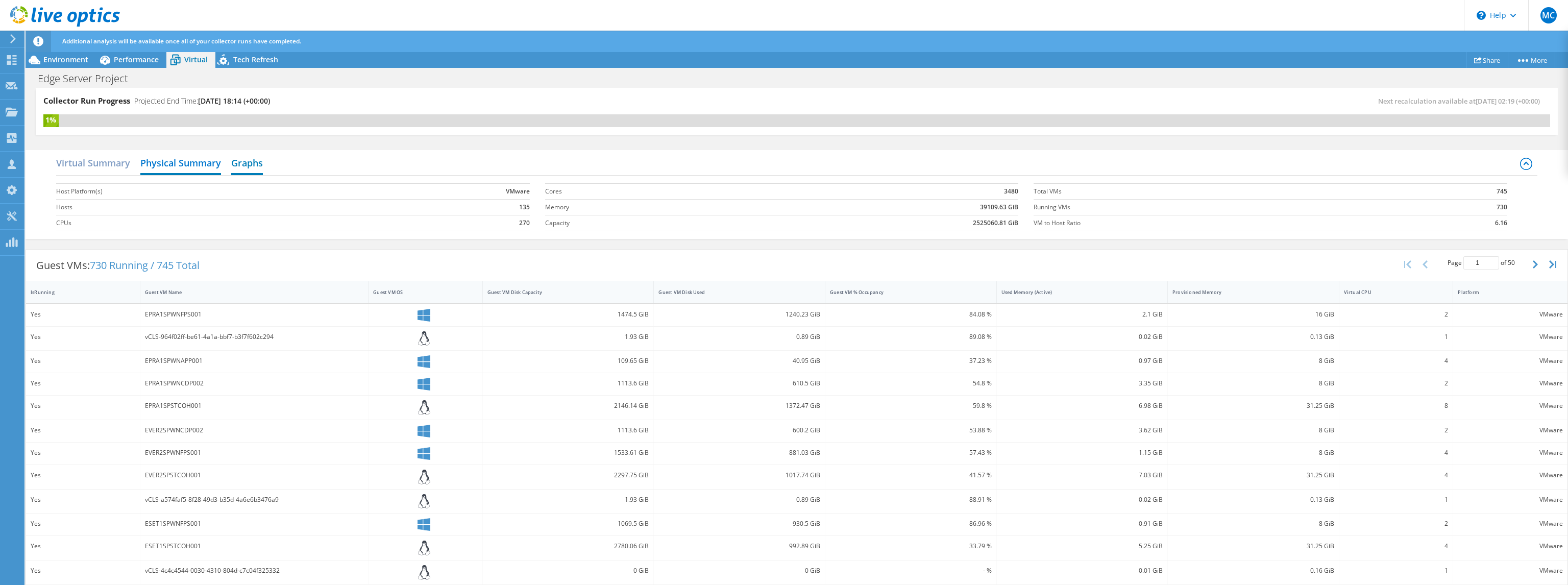
click at [244, 164] on h2 "Graphs" at bounding box center [247, 163] width 32 height 22
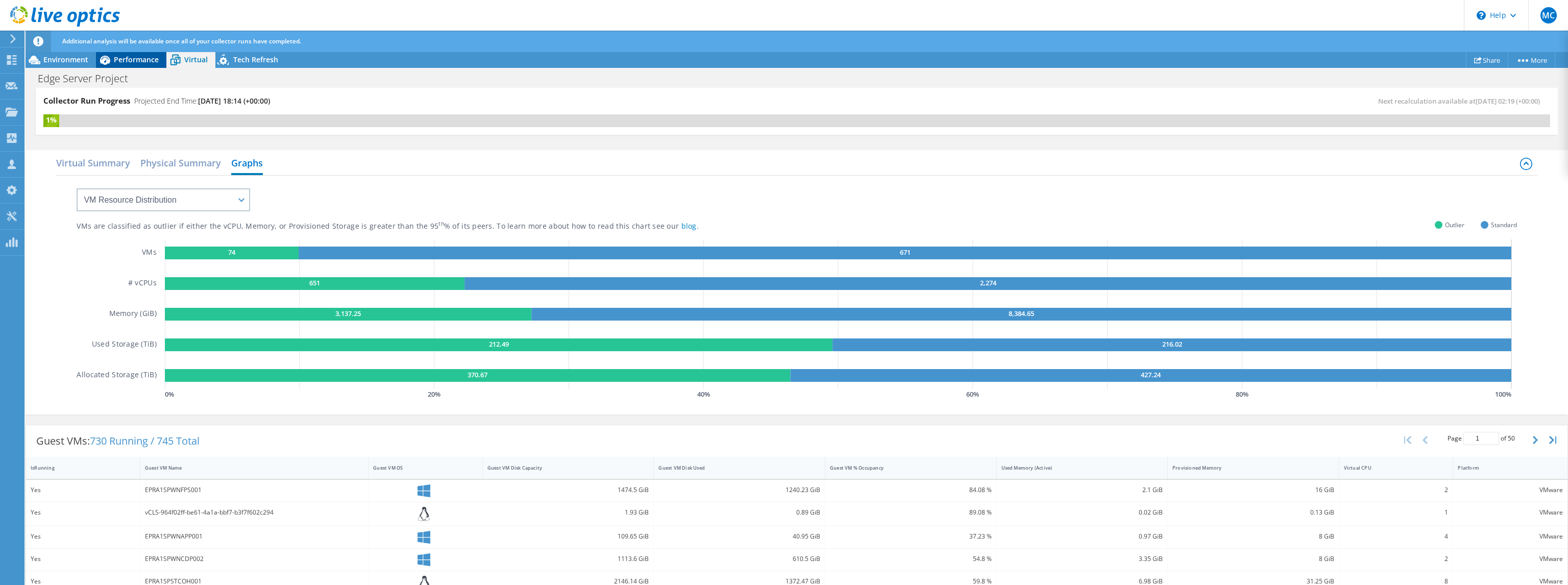
click at [125, 64] on span "Performance" at bounding box center [136, 60] width 45 height 10
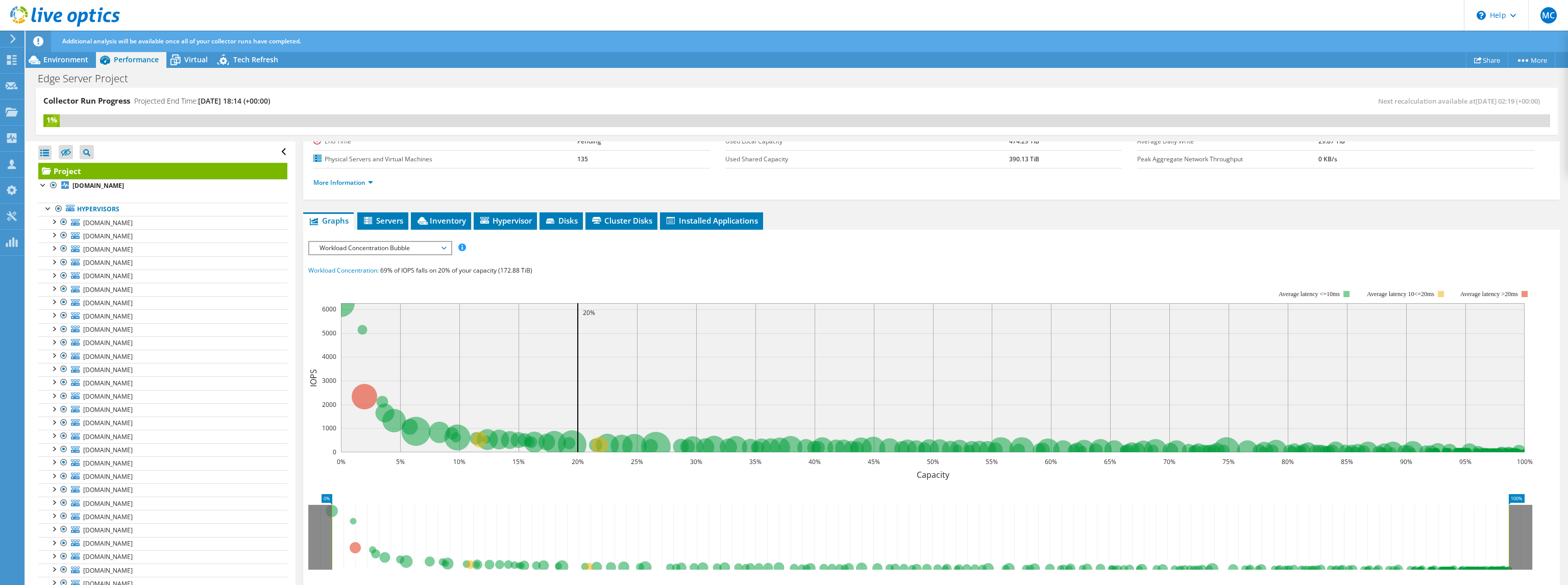
scroll to position [109, 0]
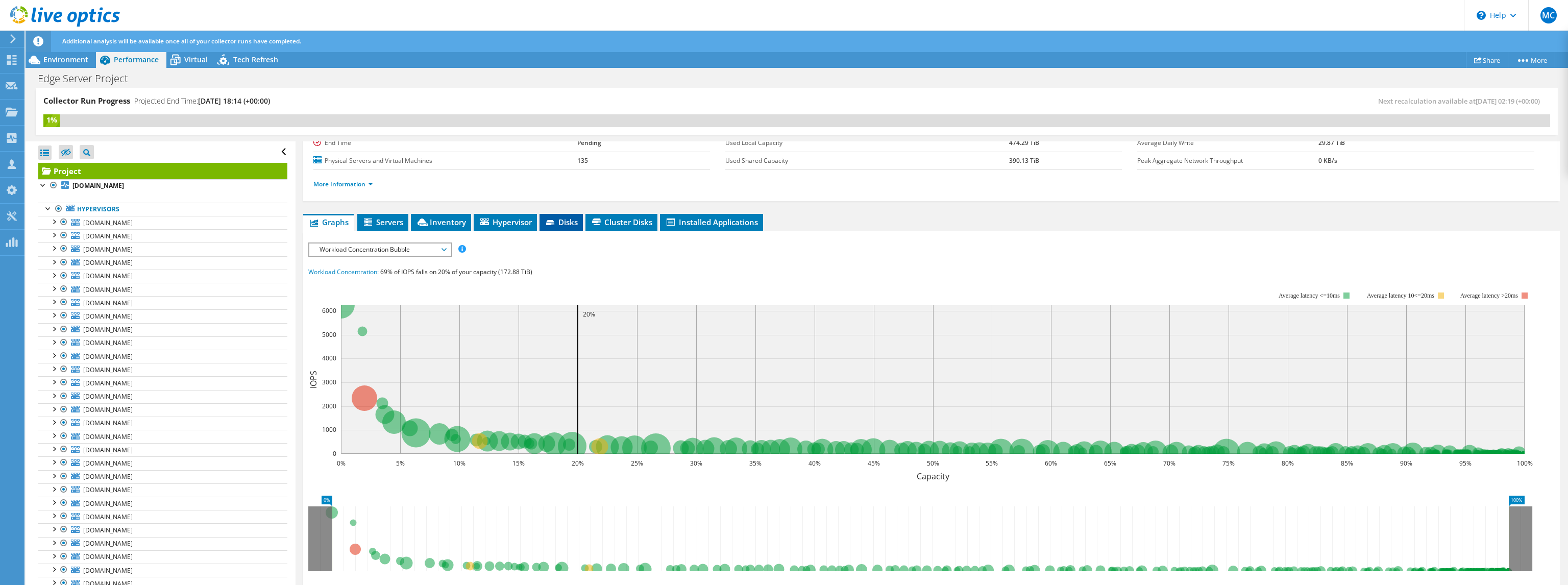
click at [551, 217] on span "Disks" at bounding box center [561, 222] width 33 height 10
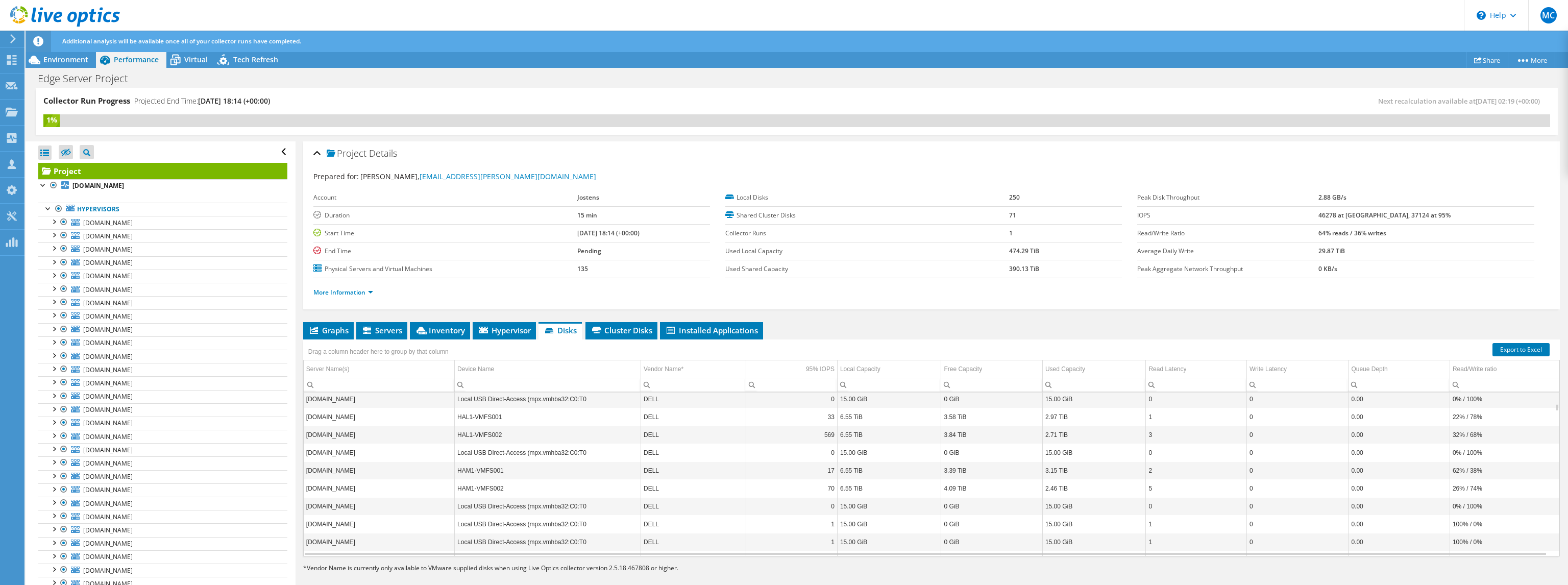
scroll to position [0, 0]
click at [12, 64] on icon at bounding box center [12, 60] width 12 height 10
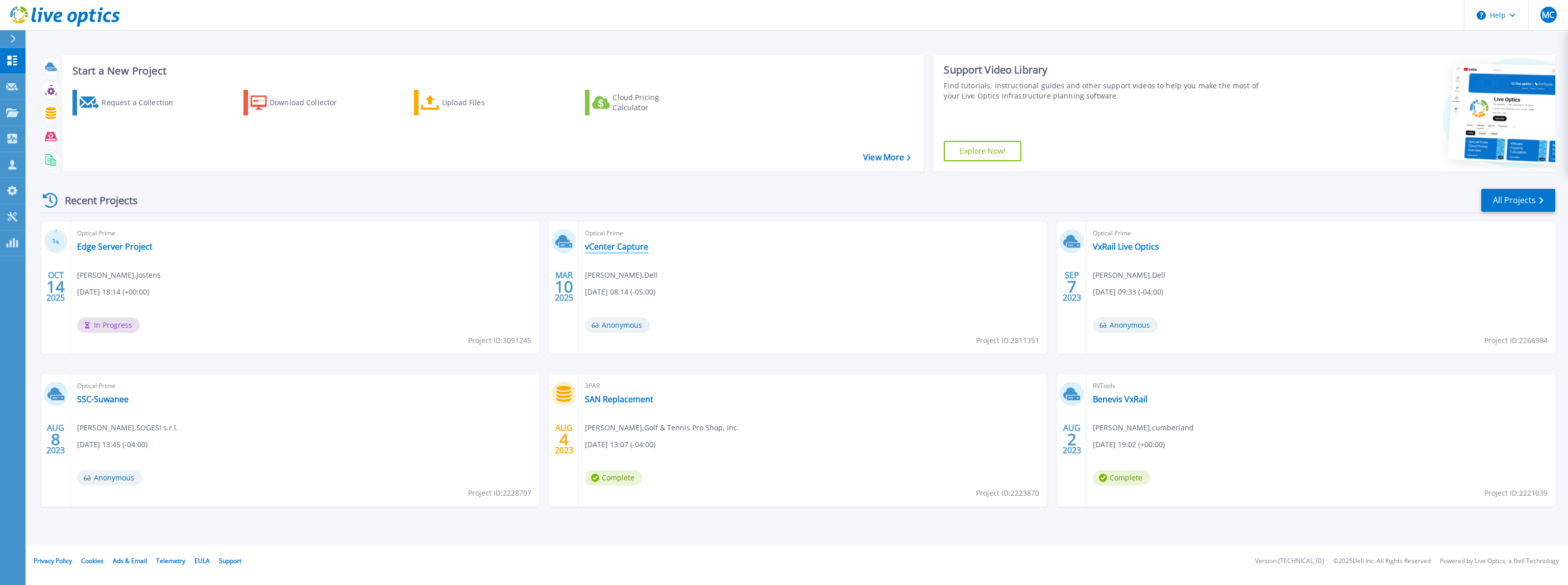
click at [641, 250] on link "vCenter Capture" at bounding box center [617, 246] width 63 height 10
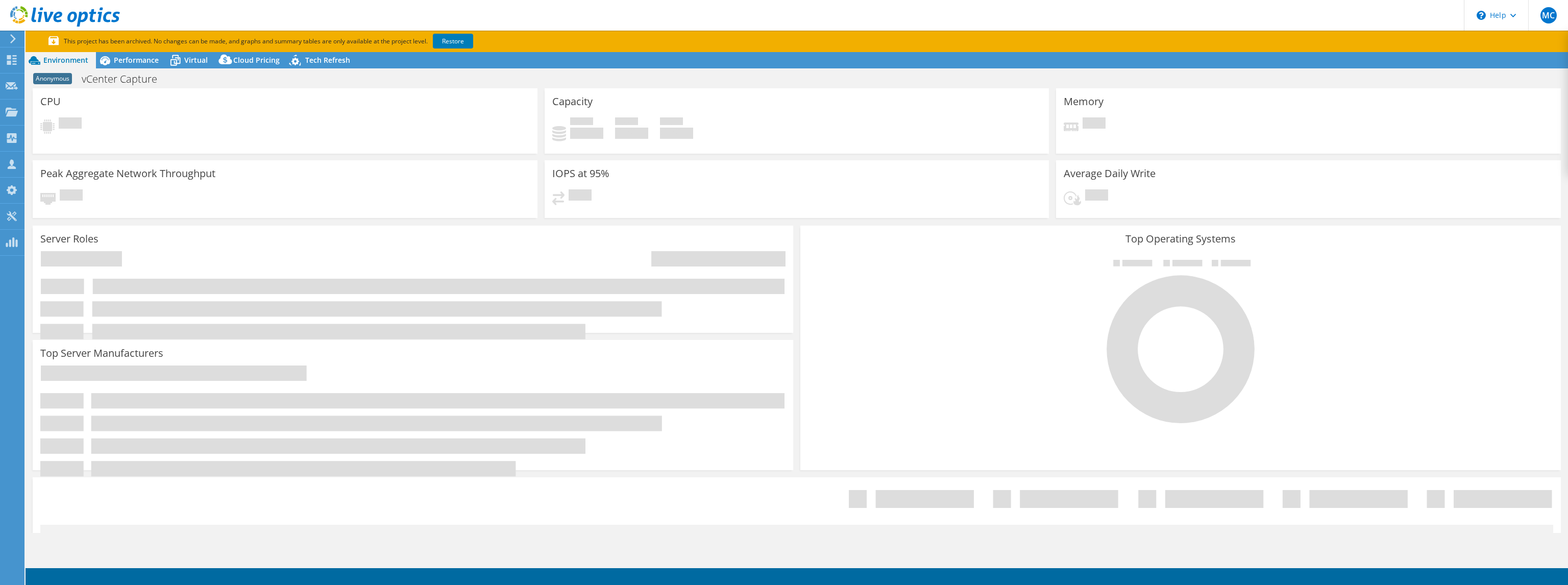
select select "USD"
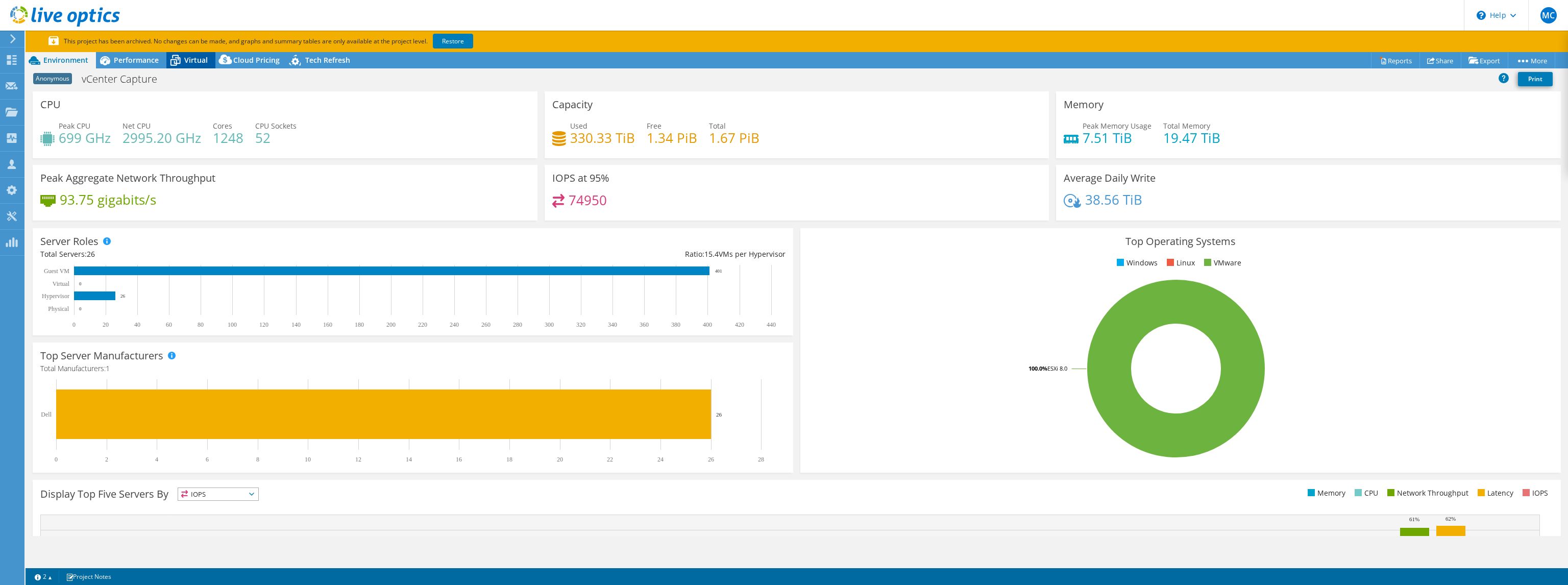
click at [202, 60] on span "Virtual" at bounding box center [196, 60] width 23 height 10
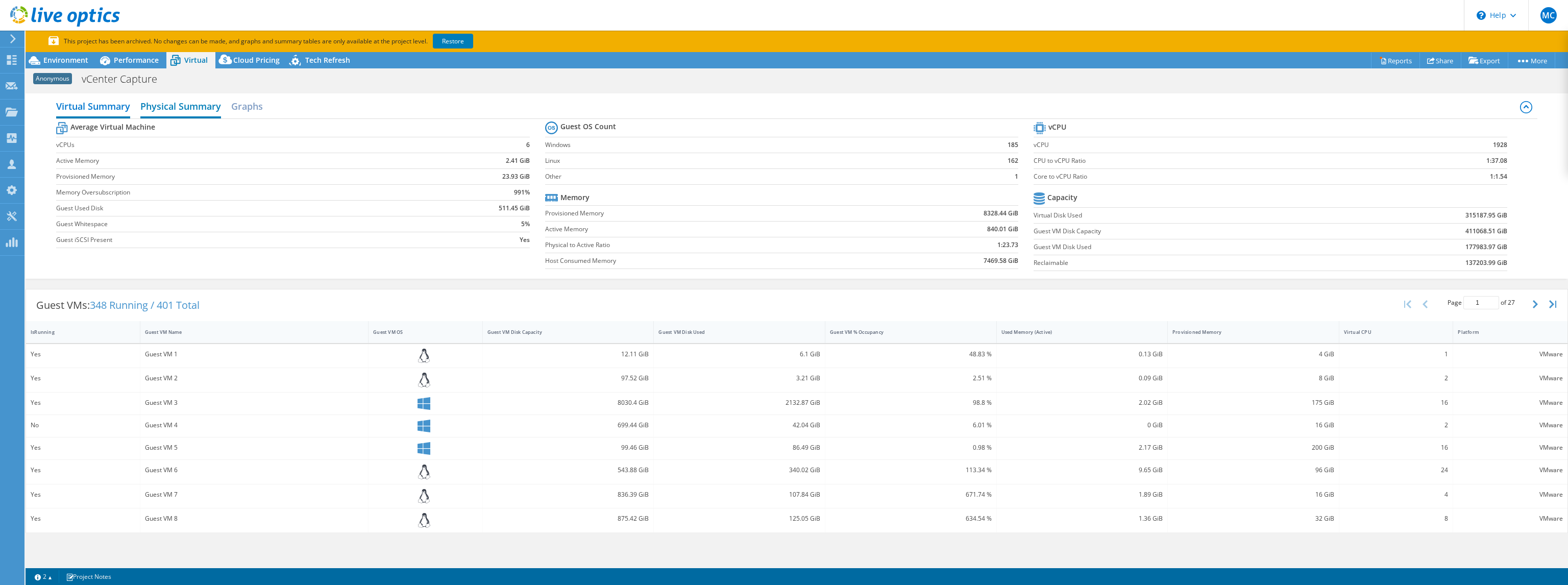
click at [181, 100] on h2 "Physical Summary" at bounding box center [181, 107] width 80 height 22
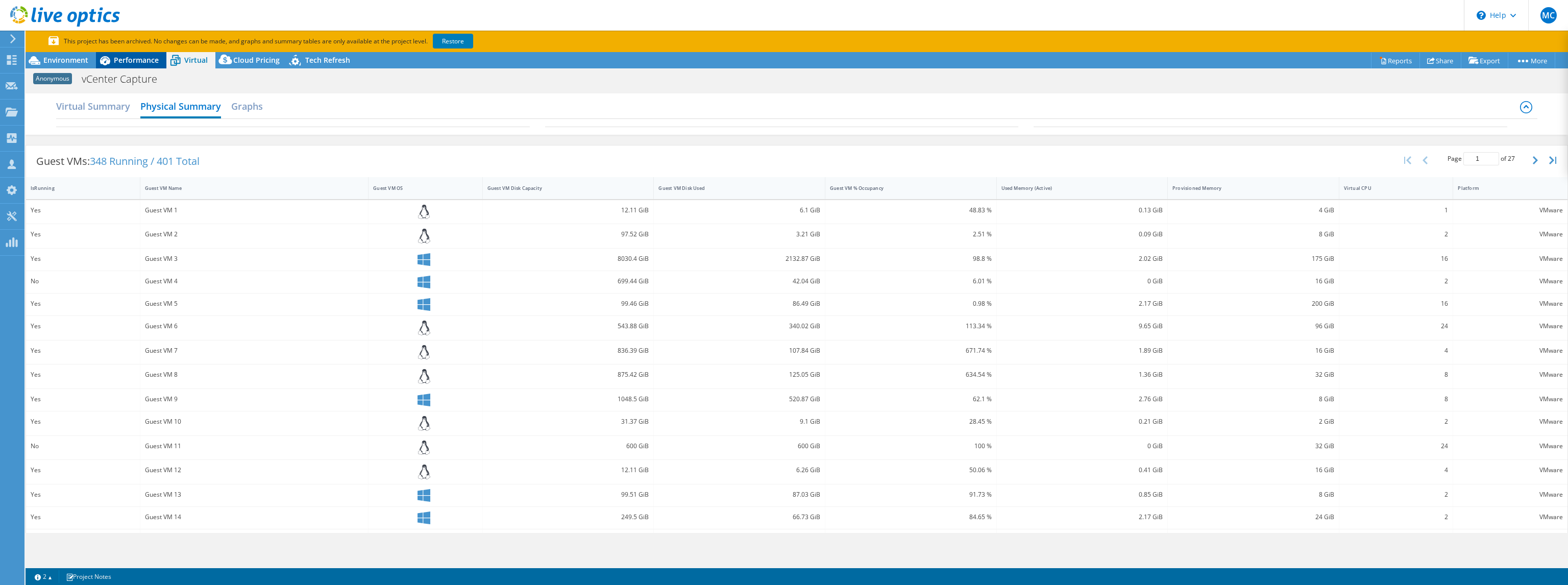
click at [114, 62] on span "Performance" at bounding box center [136, 60] width 45 height 10
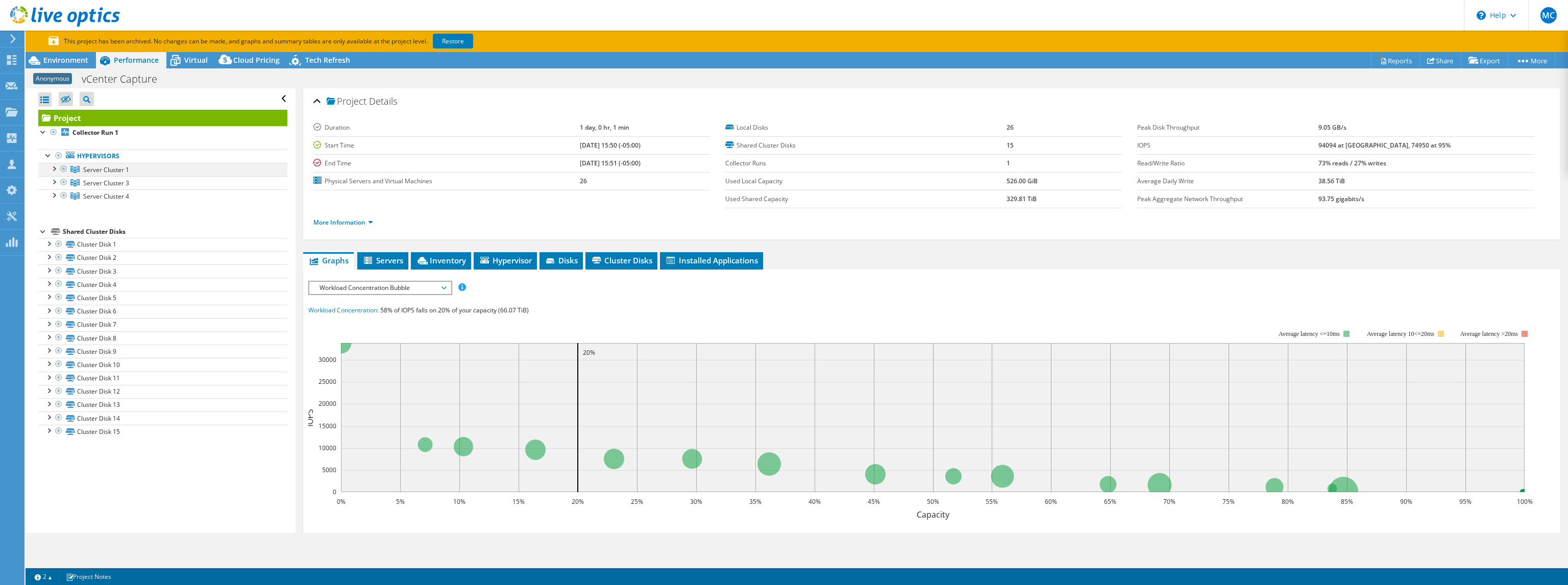
click at [55, 166] on div at bounding box center [53, 168] width 10 height 10
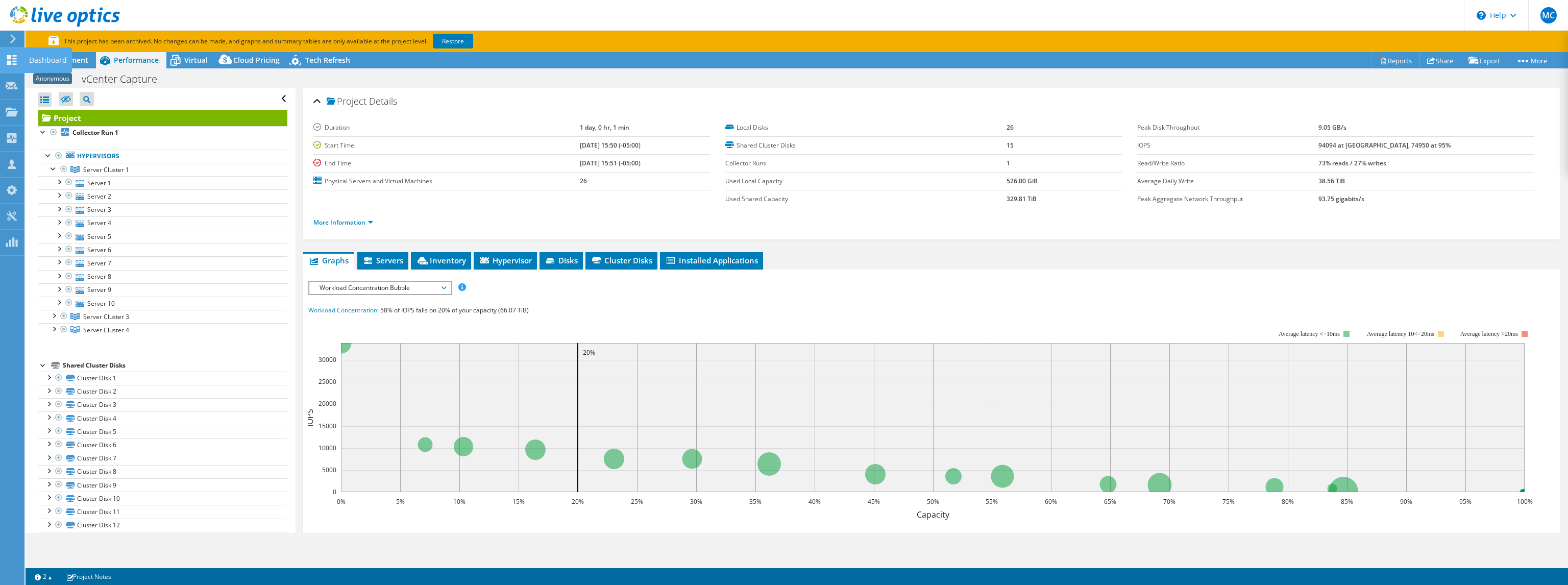
click at [9, 60] on icon at bounding box center [12, 60] width 12 height 10
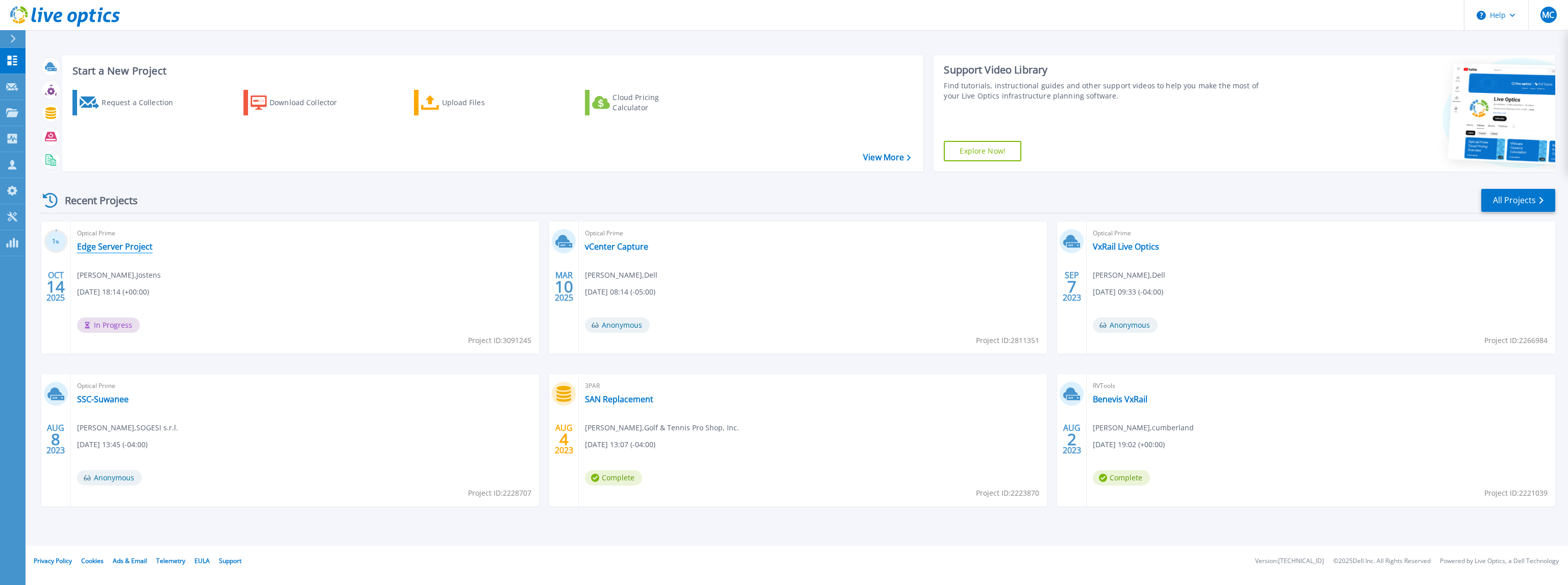
click at [98, 250] on link "Edge Server Project" at bounding box center [115, 246] width 76 height 10
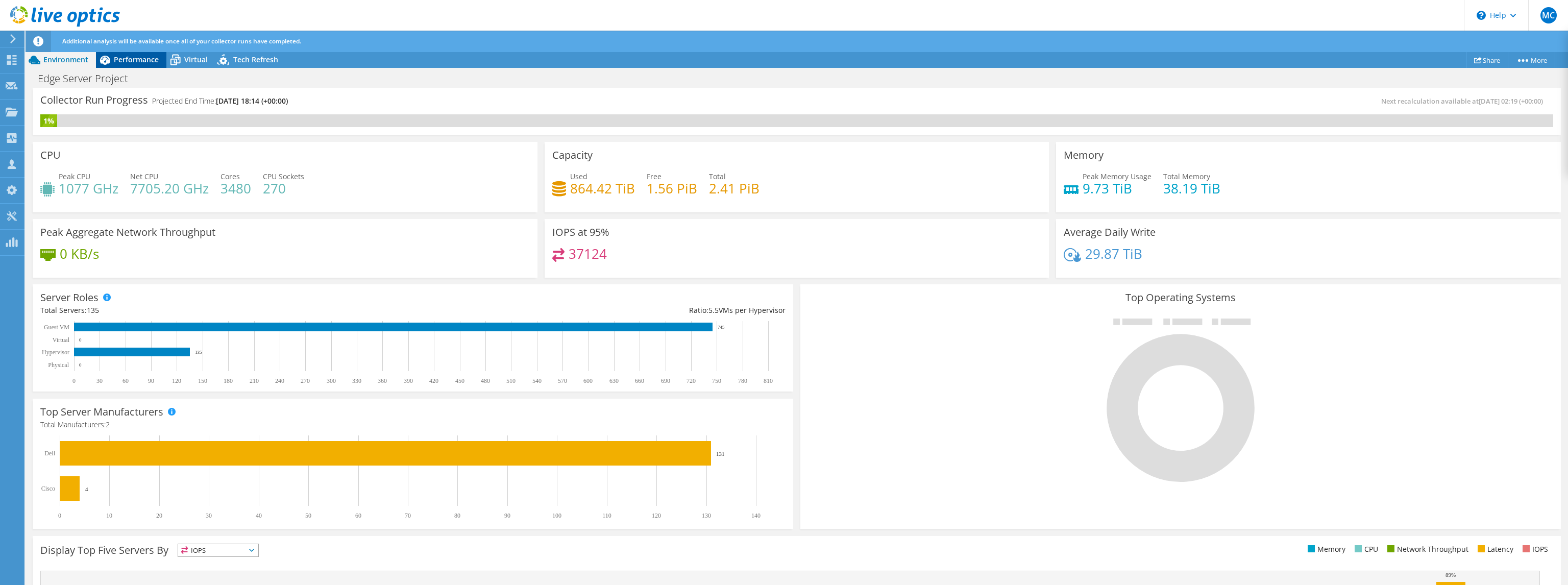
click at [127, 66] on div "Performance" at bounding box center [131, 60] width 70 height 16
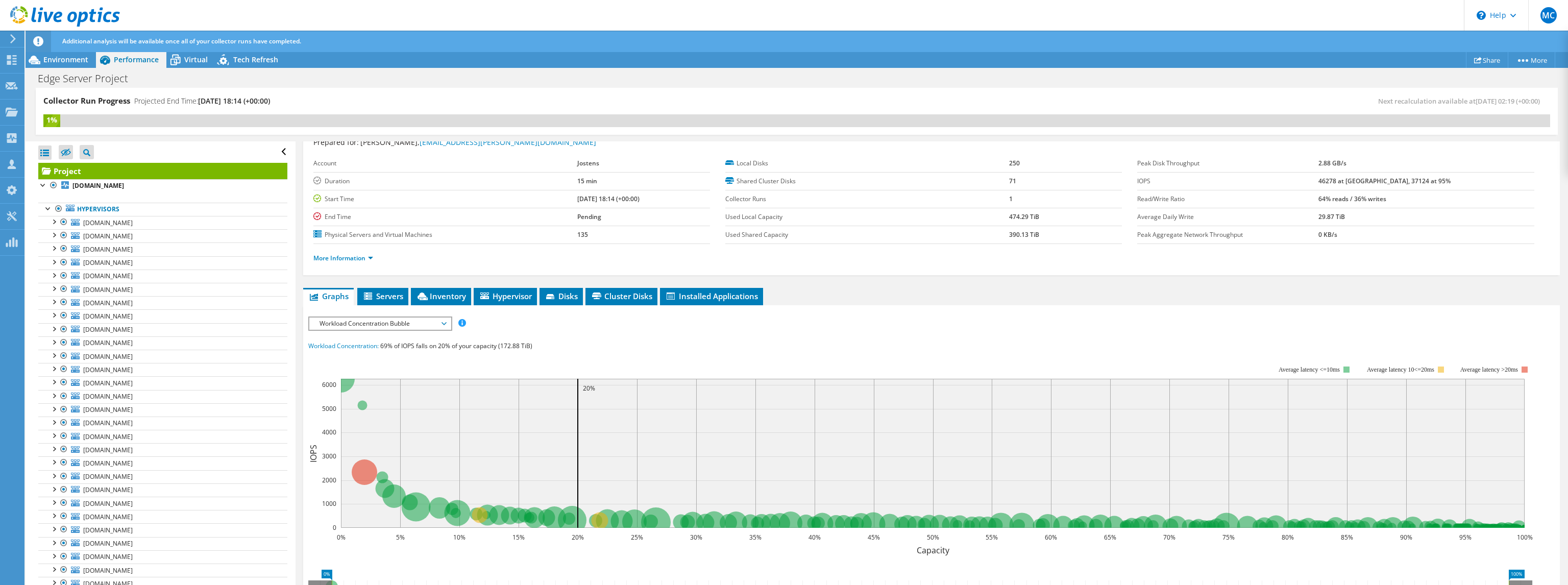
scroll to position [51, 0]
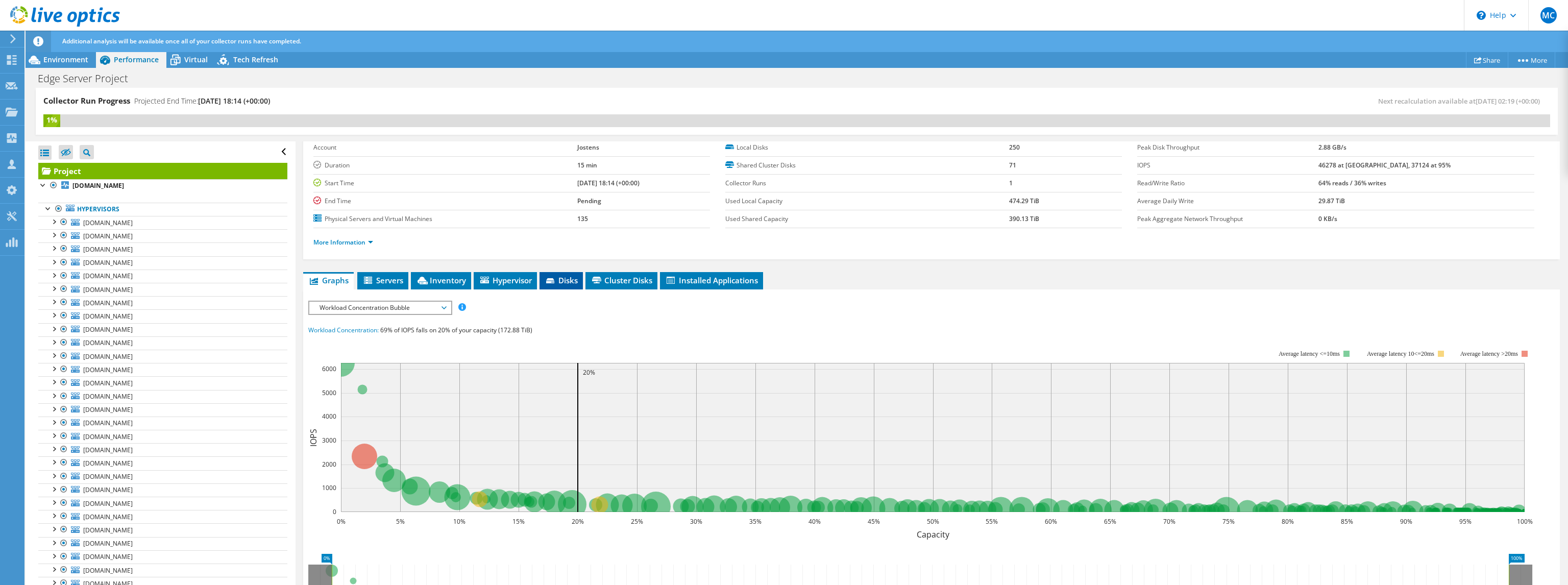
click at [573, 276] on span "Disks" at bounding box center [561, 280] width 33 height 10
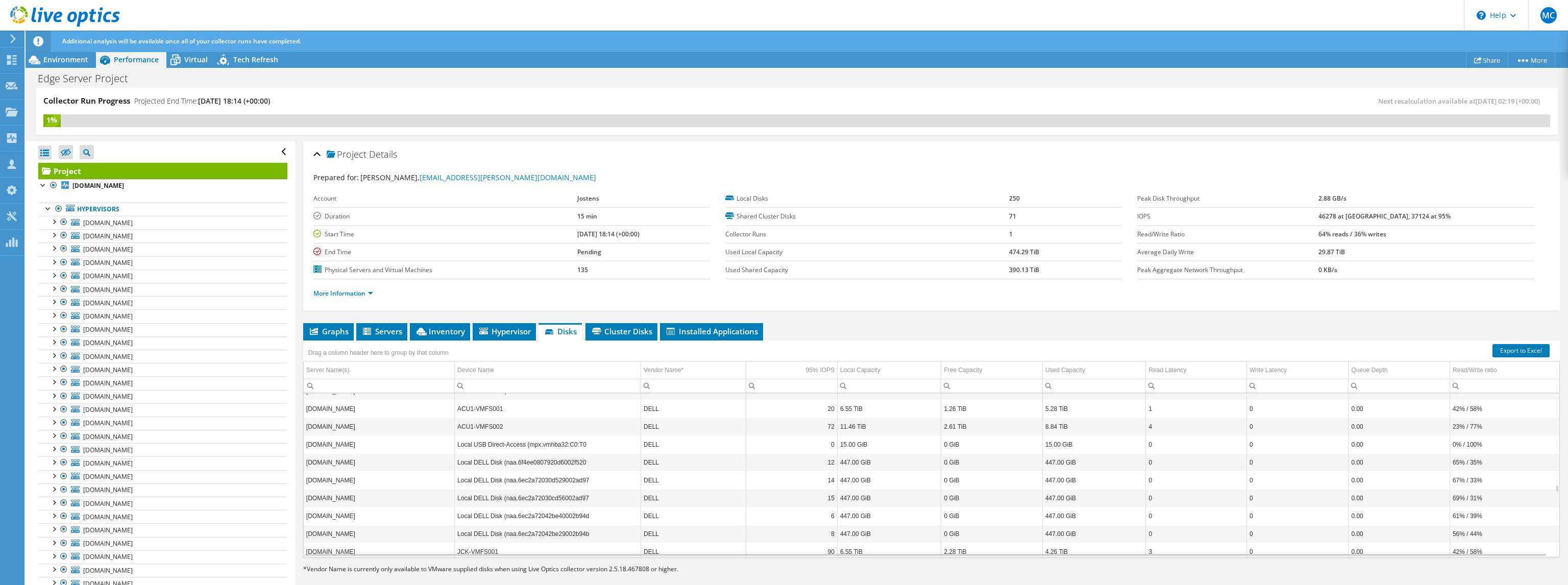
scroll to position [2505, 0]
click at [630, 333] on span "Cluster Disks" at bounding box center [621, 331] width 62 height 10
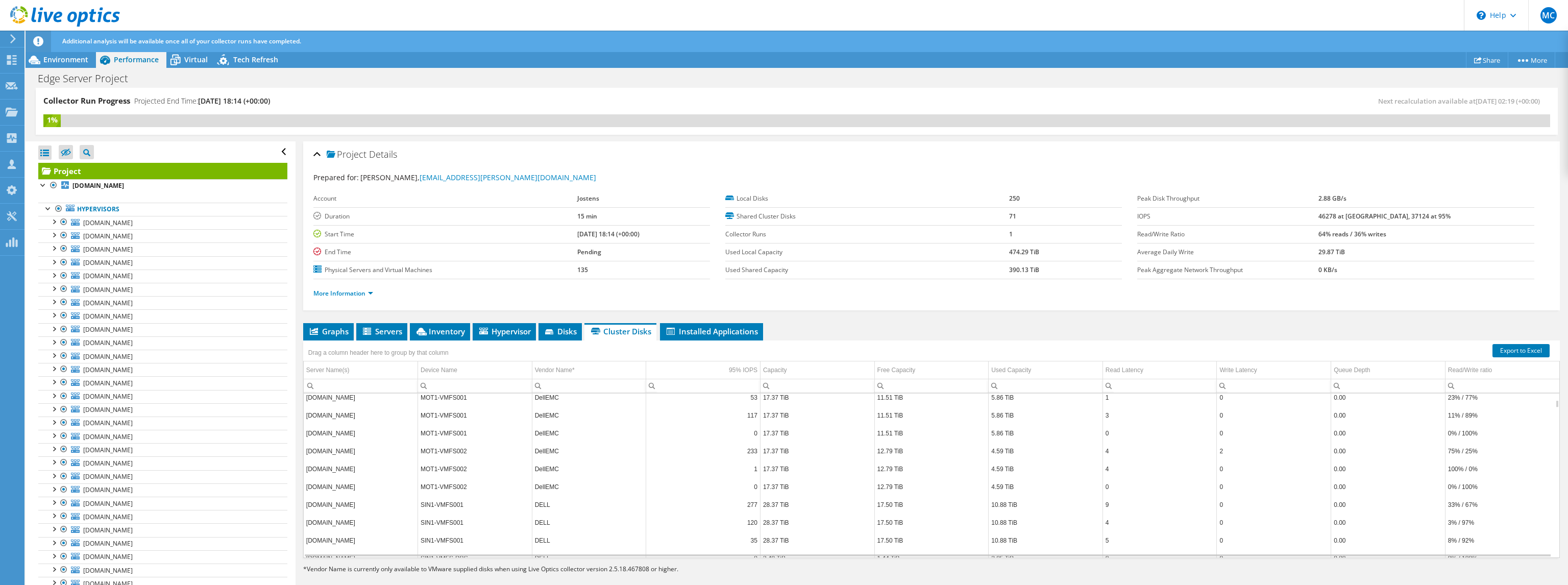
scroll to position [0, 0]
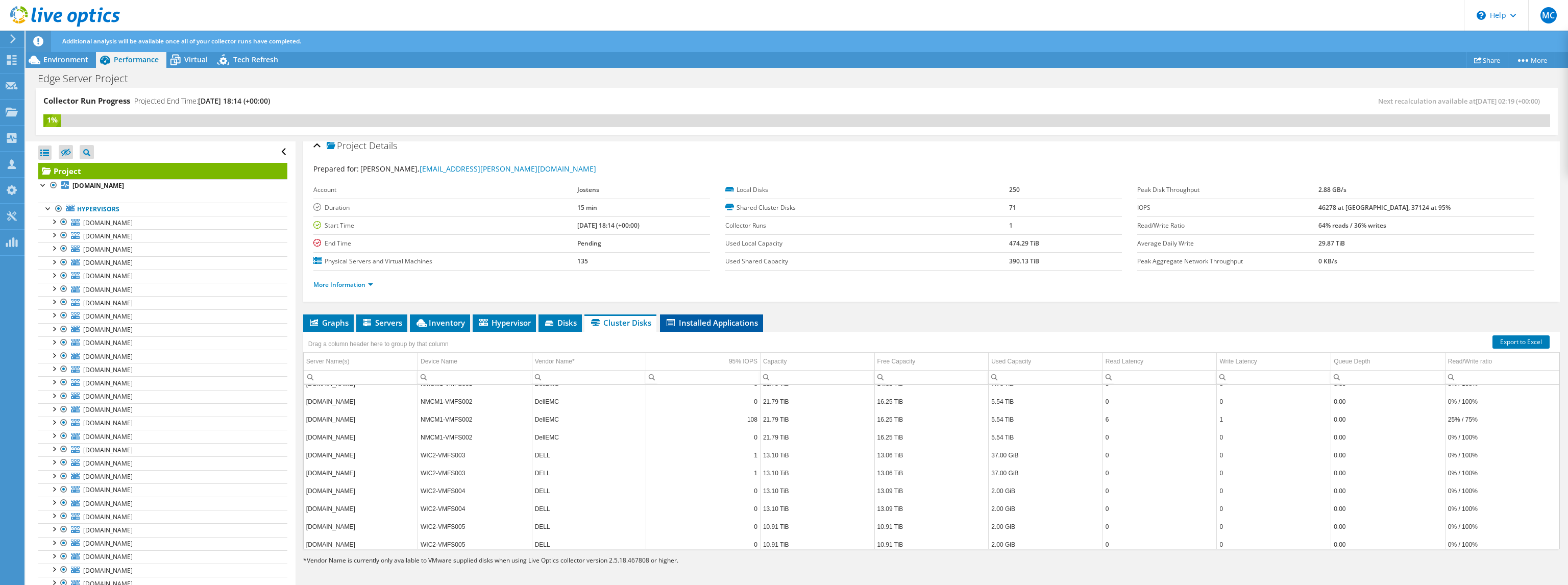
click at [699, 315] on li "Installed Applications" at bounding box center [711, 323] width 103 height 17
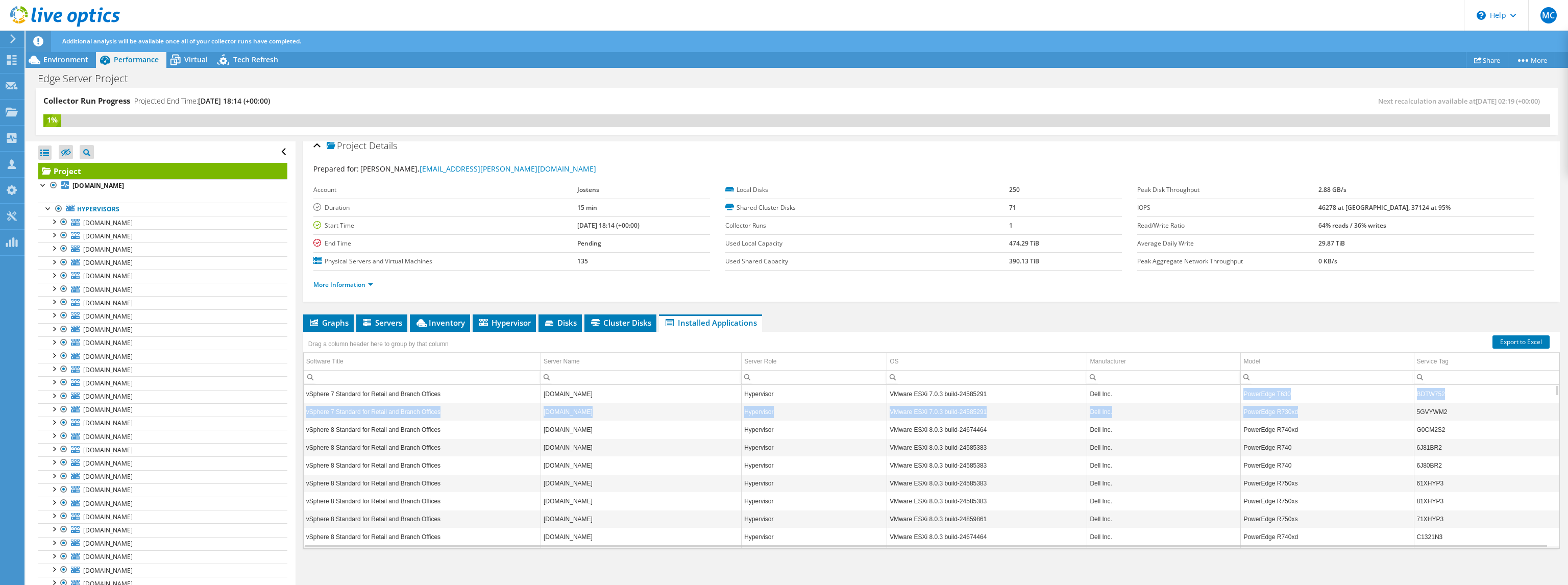
drag, startPoint x: 1297, startPoint y: 411, endPoint x: 1236, endPoint y: 390, distance: 64.5
click at [1319, 403] on td "PowerEdge R730xd" at bounding box center [1328, 411] width 173 height 18
drag, startPoint x: 1309, startPoint y: 410, endPoint x: 1240, endPoint y: 389, distance: 72.1
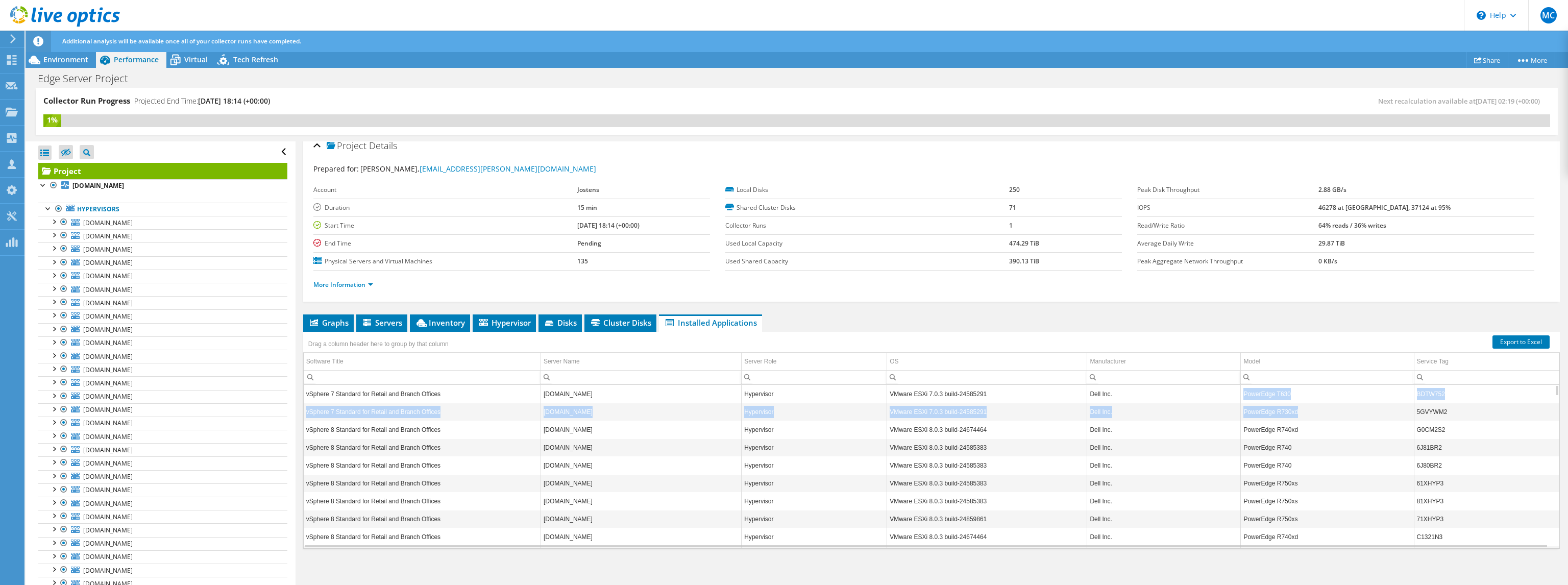
click at [1298, 392] on td "PowerEdge T630" at bounding box center [1328, 393] width 173 height 18
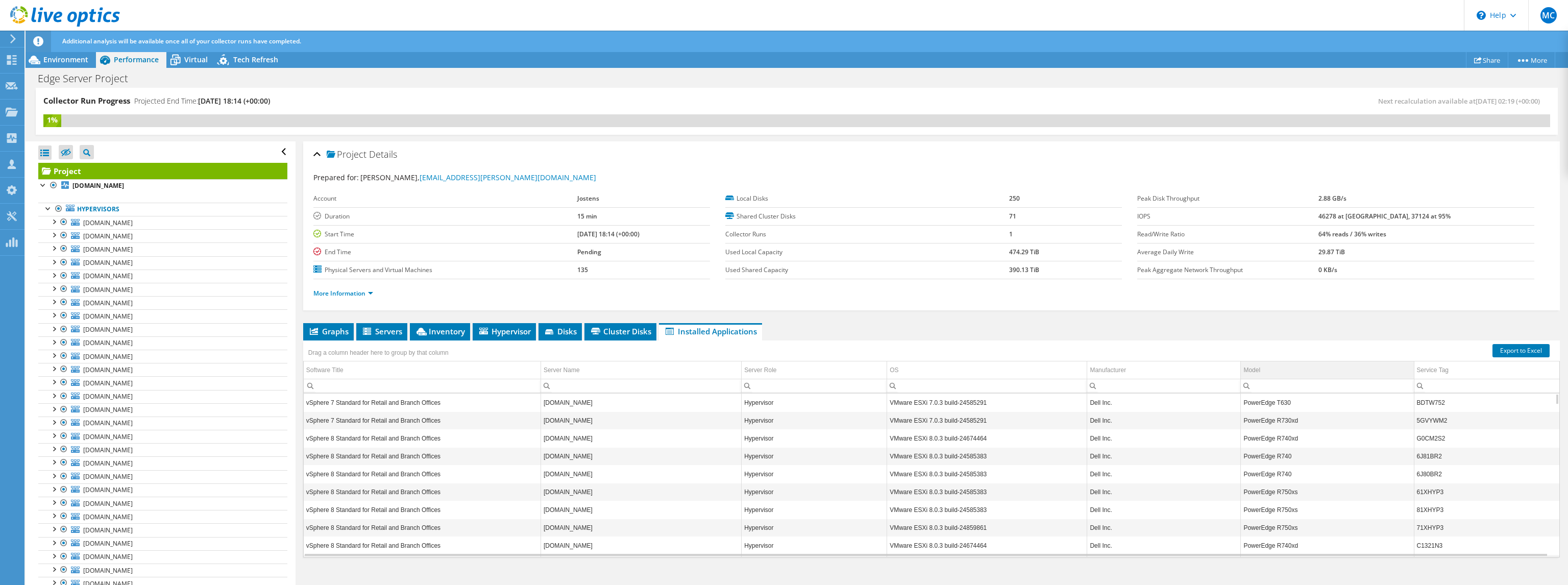
click at [1308, 372] on td "Model" at bounding box center [1328, 370] width 173 height 18
drag, startPoint x: 1287, startPoint y: 369, endPoint x: 1293, endPoint y: 364, distance: 7.8
click at [1272, 383] on input "Column Model, Filter cell" at bounding box center [1327, 386] width 172 height 13
type input "6"
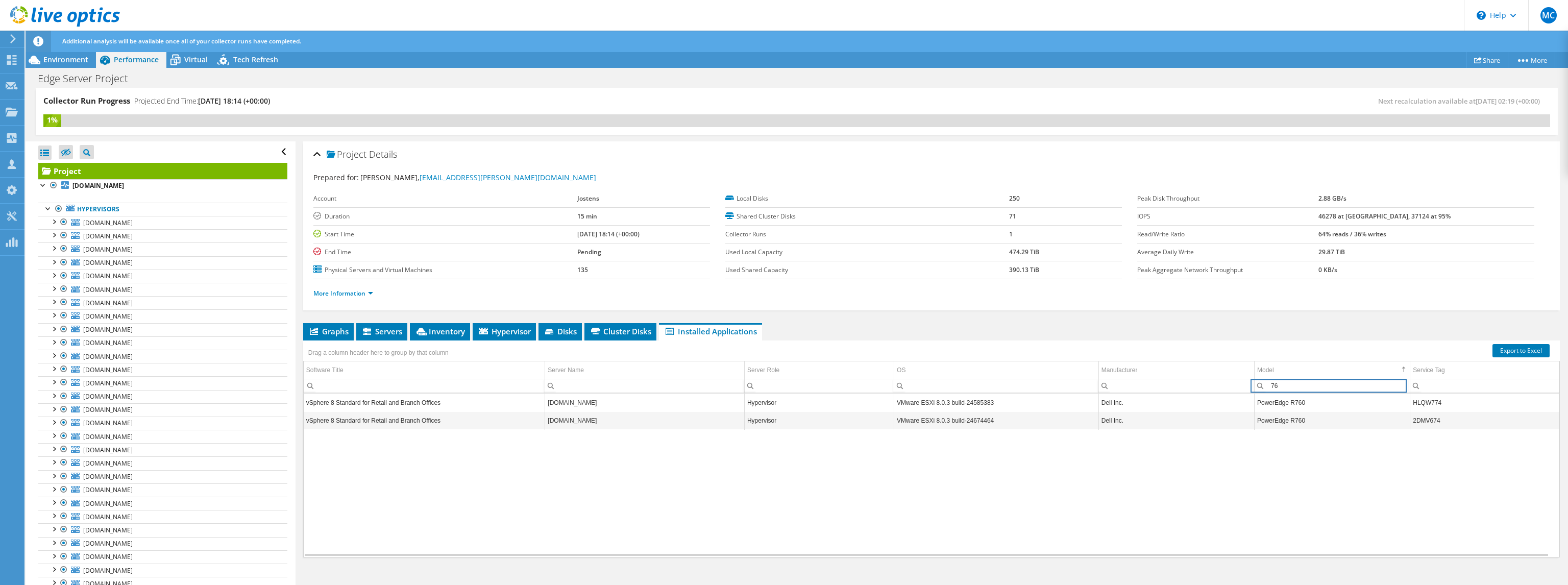
type input "7"
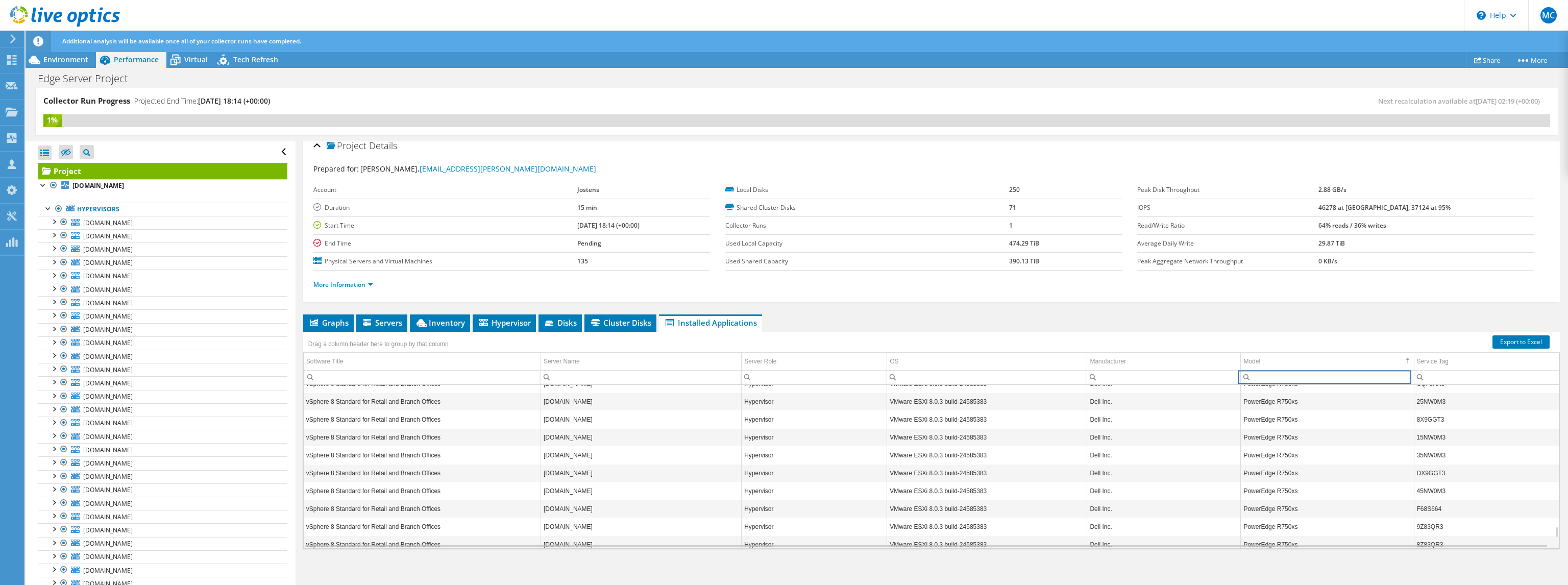
scroll to position [2239, 0]
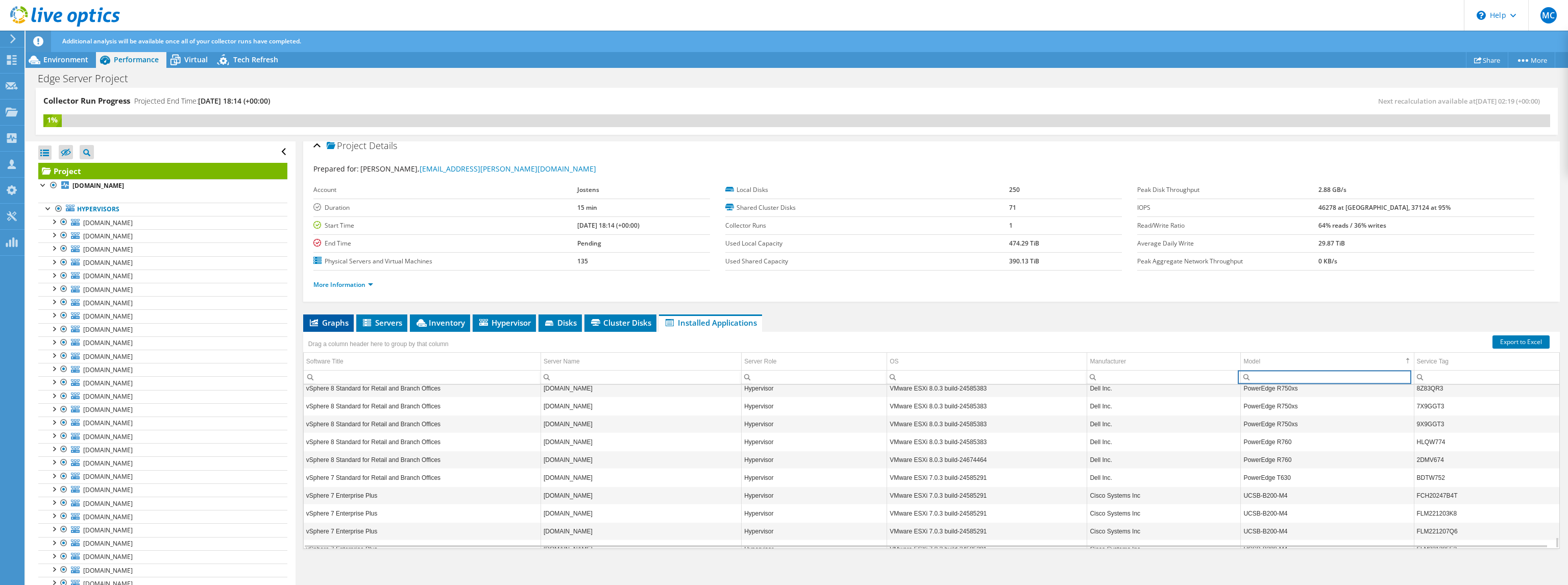
click at [338, 321] on span "Graphs" at bounding box center [328, 322] width 40 height 10
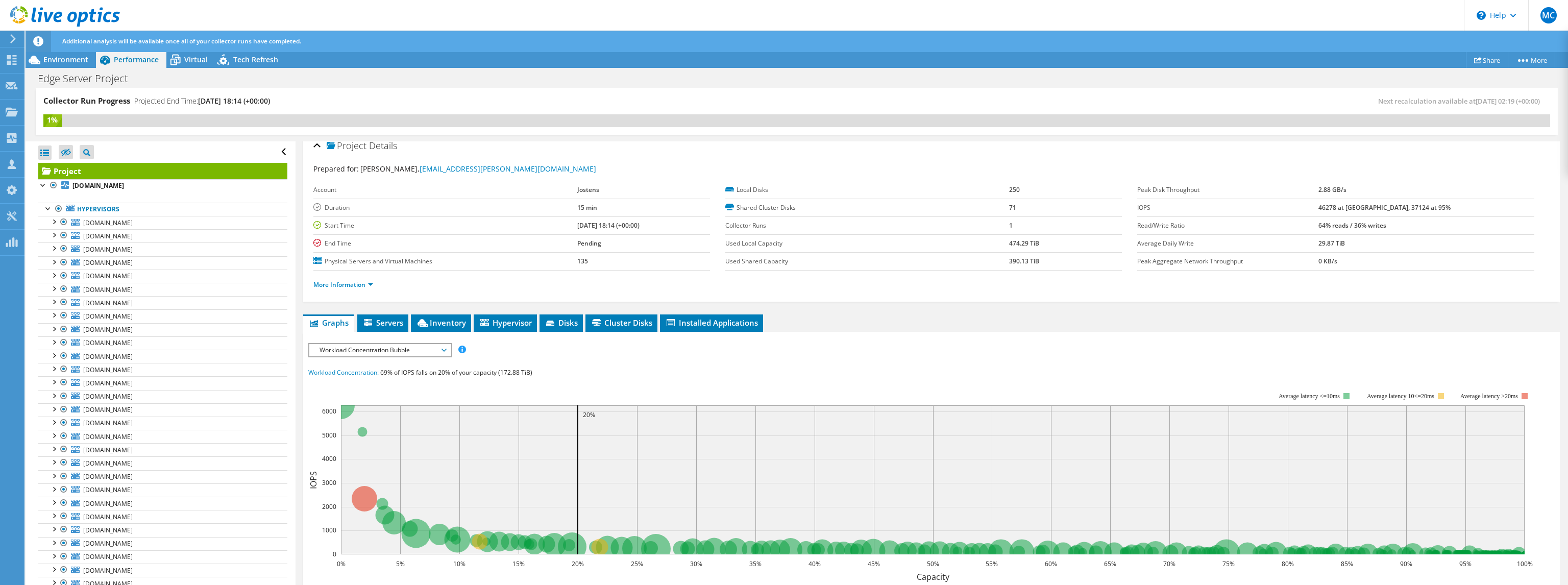
click at [427, 352] on span "Workload Concentration Bubble" at bounding box center [380, 350] width 131 height 12
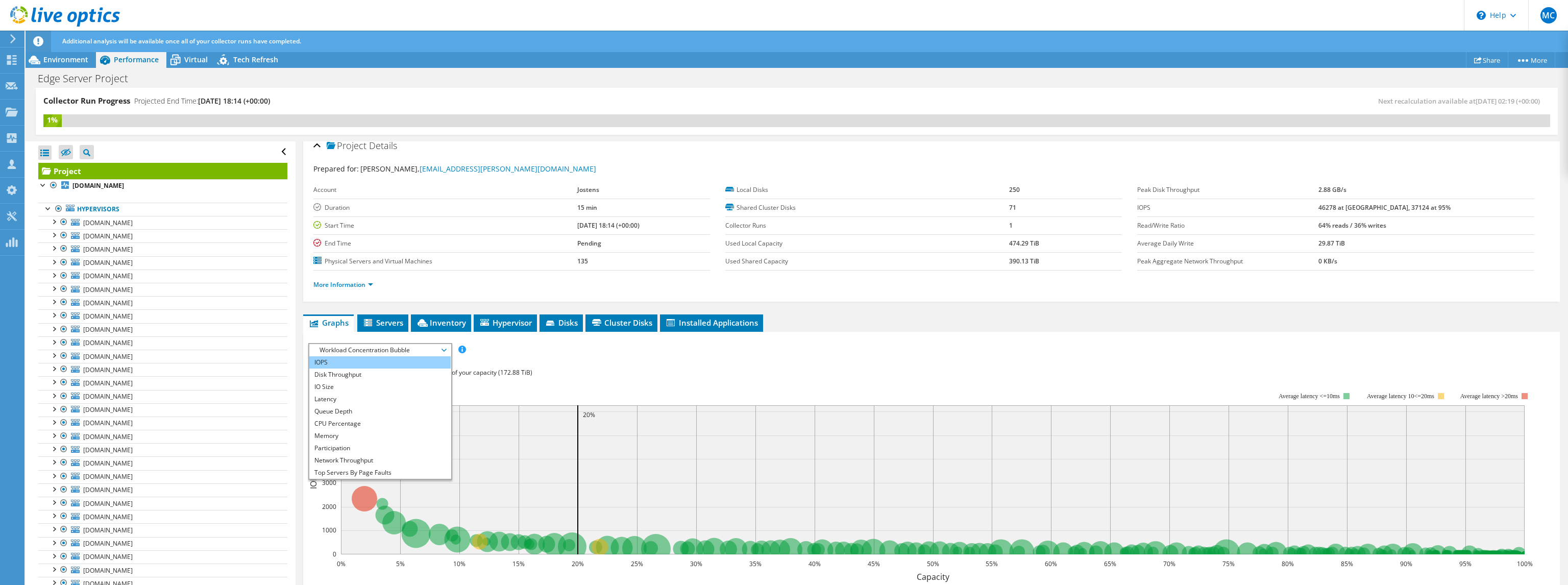
click at [392, 356] on li "IOPS" at bounding box center [379, 362] width 141 height 12
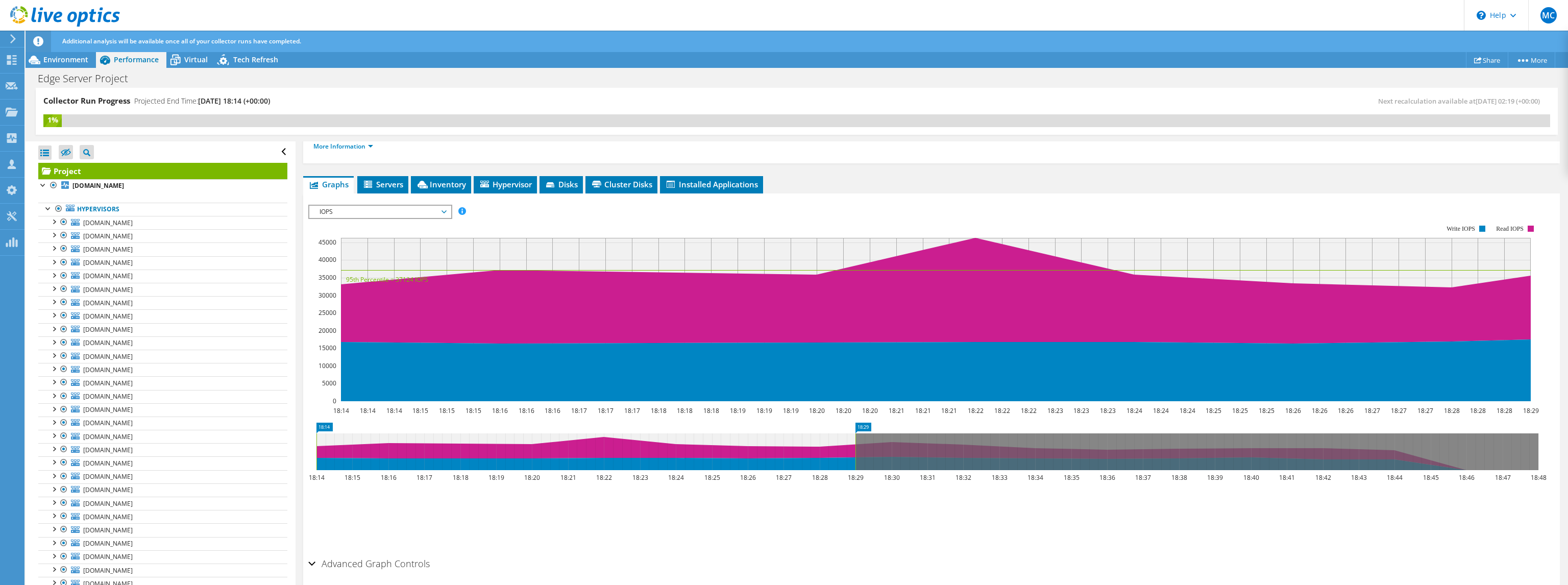
scroll to position [131, 0]
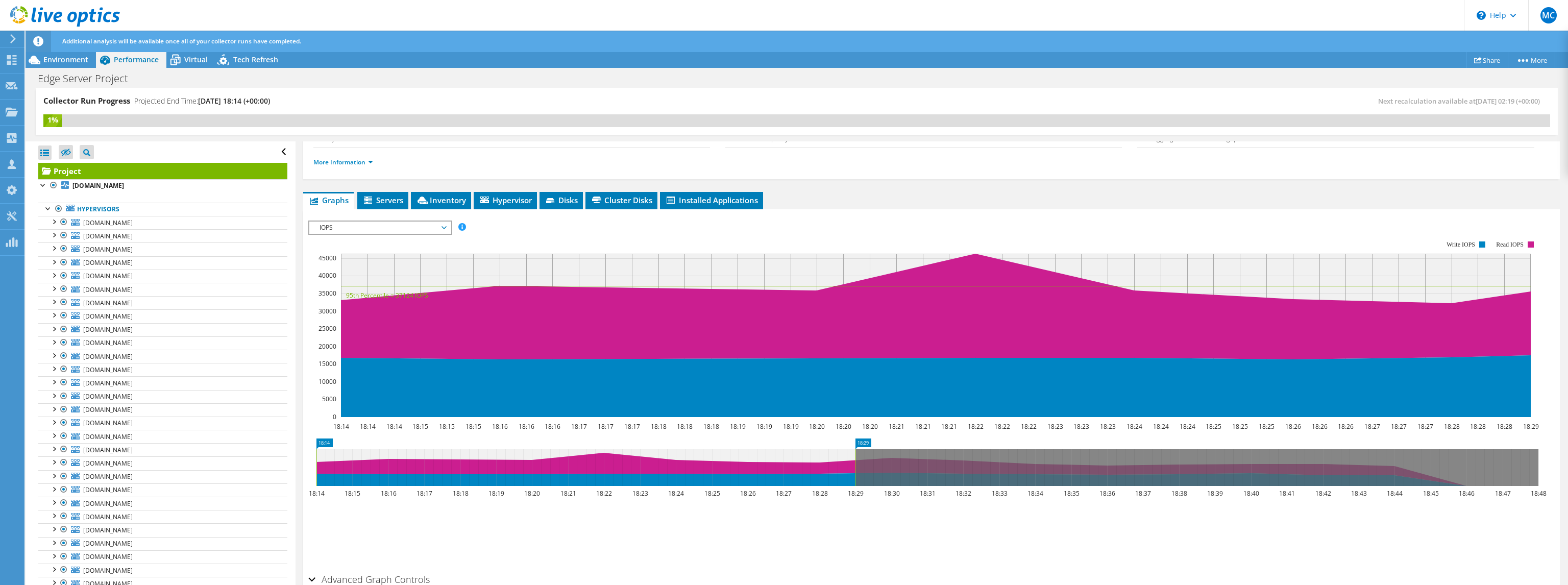
click at [409, 228] on span "IOPS" at bounding box center [380, 228] width 131 height 12
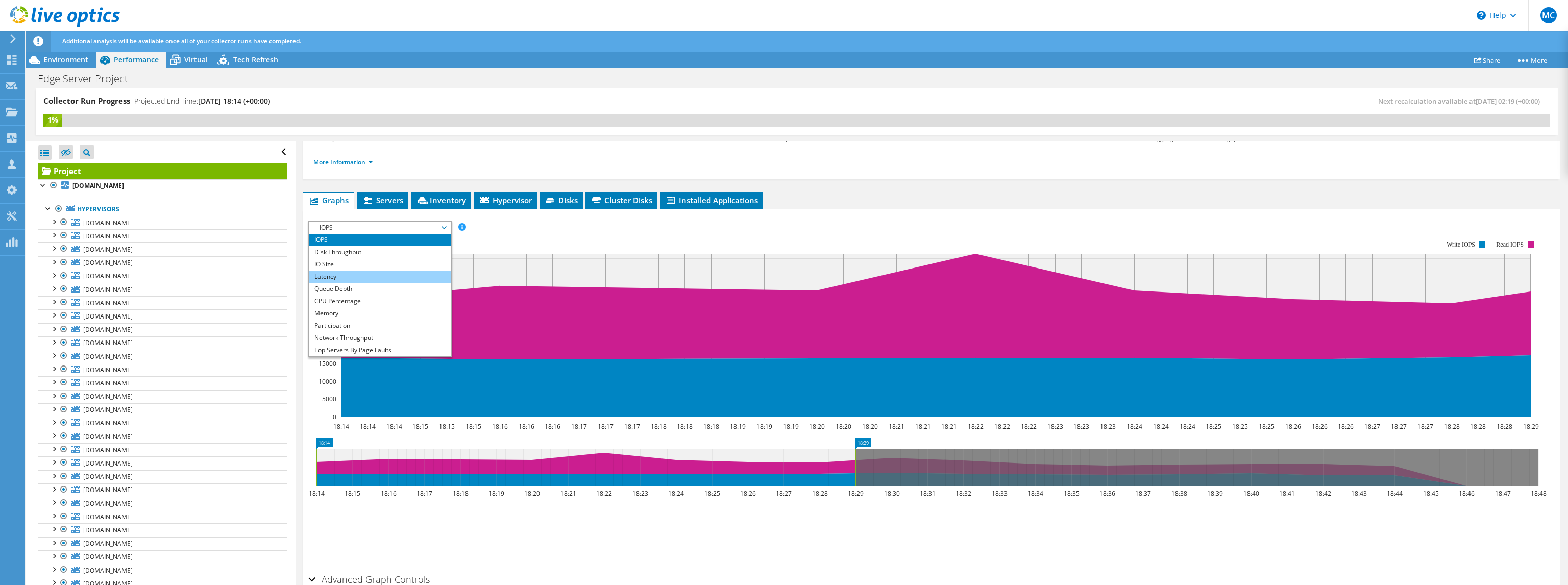
click at [361, 276] on li "Latency" at bounding box center [379, 277] width 141 height 12
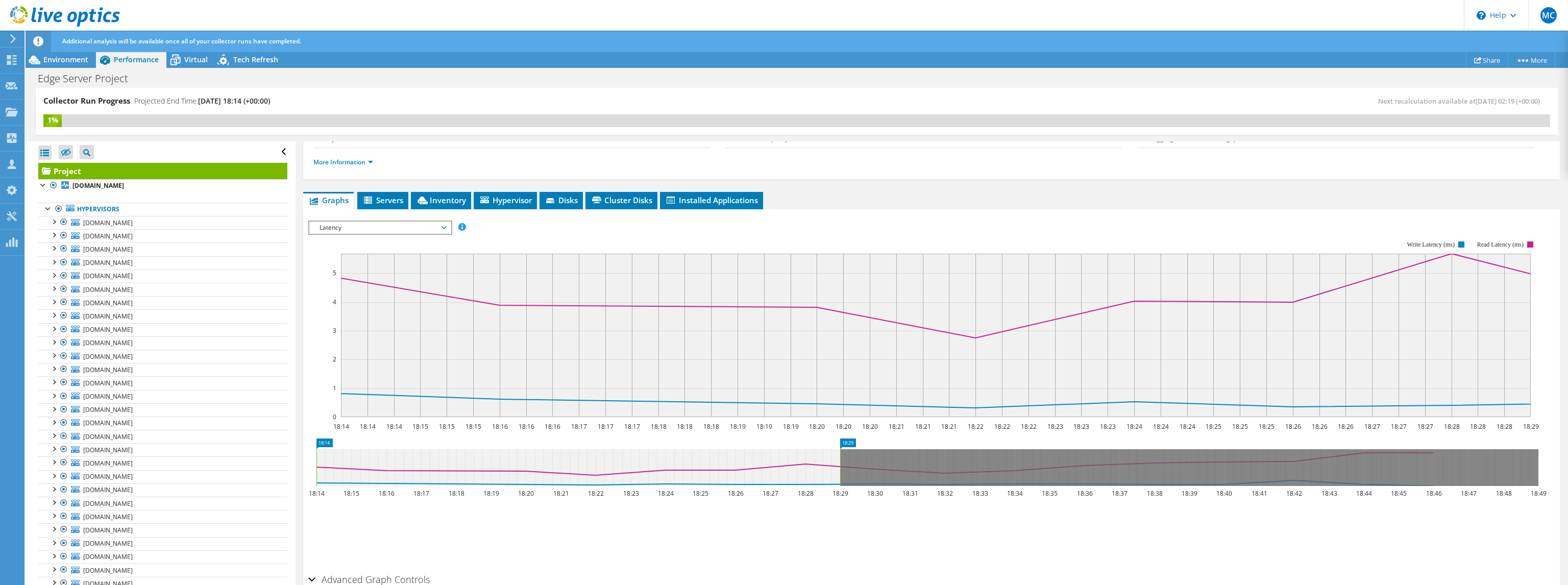
click at [430, 226] on span "Latency" at bounding box center [380, 228] width 131 height 12
click at [393, 300] on li "CPU Percentage" at bounding box center [379, 301] width 141 height 12
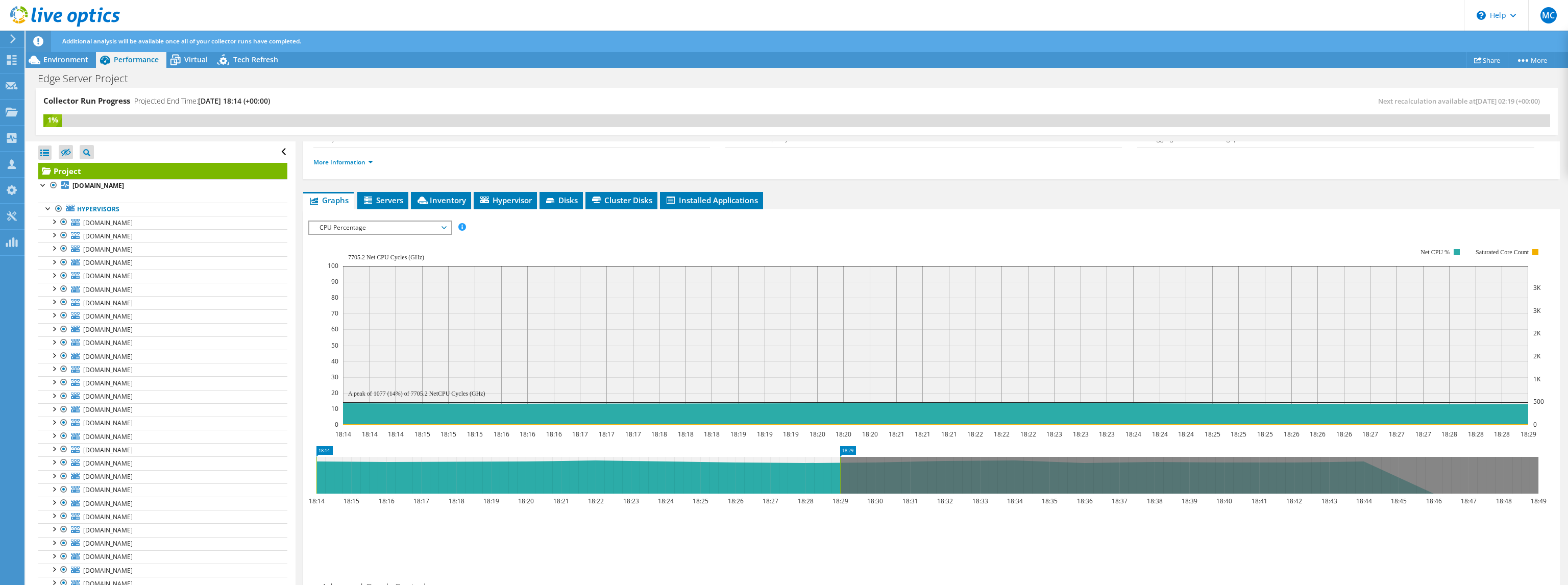
click at [431, 224] on span "CPU Percentage" at bounding box center [380, 228] width 131 height 12
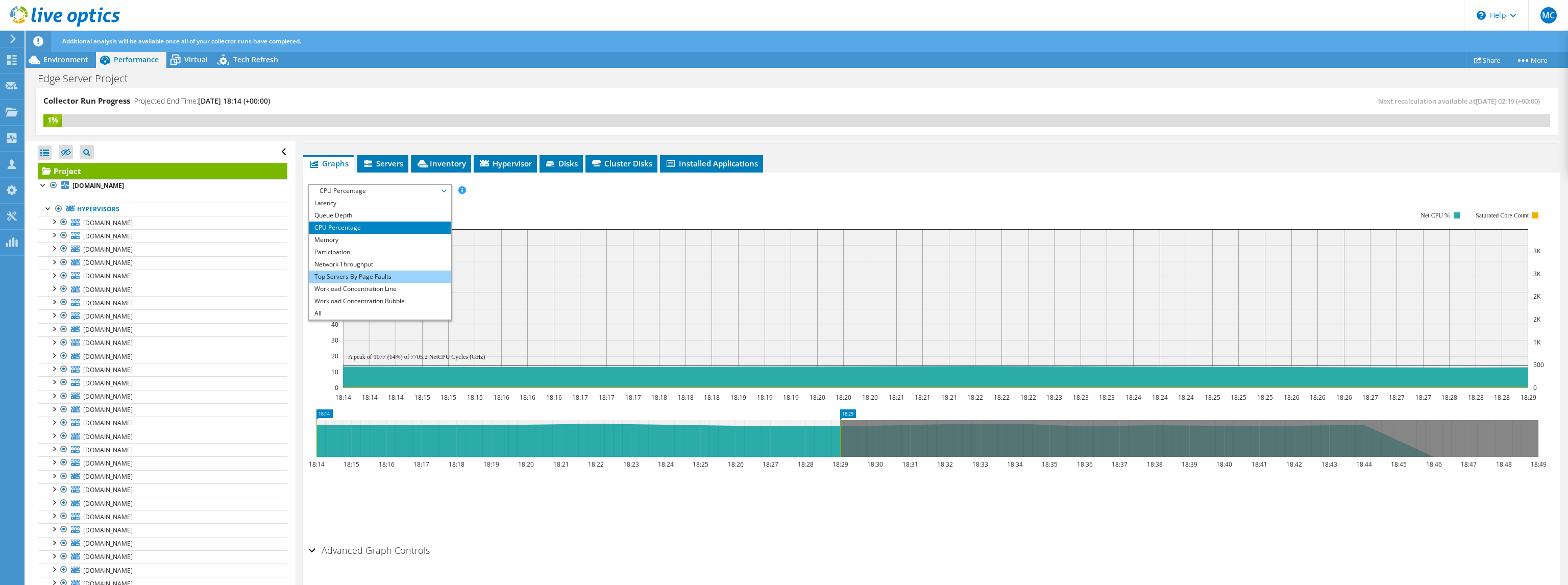
scroll to position [182, 0]
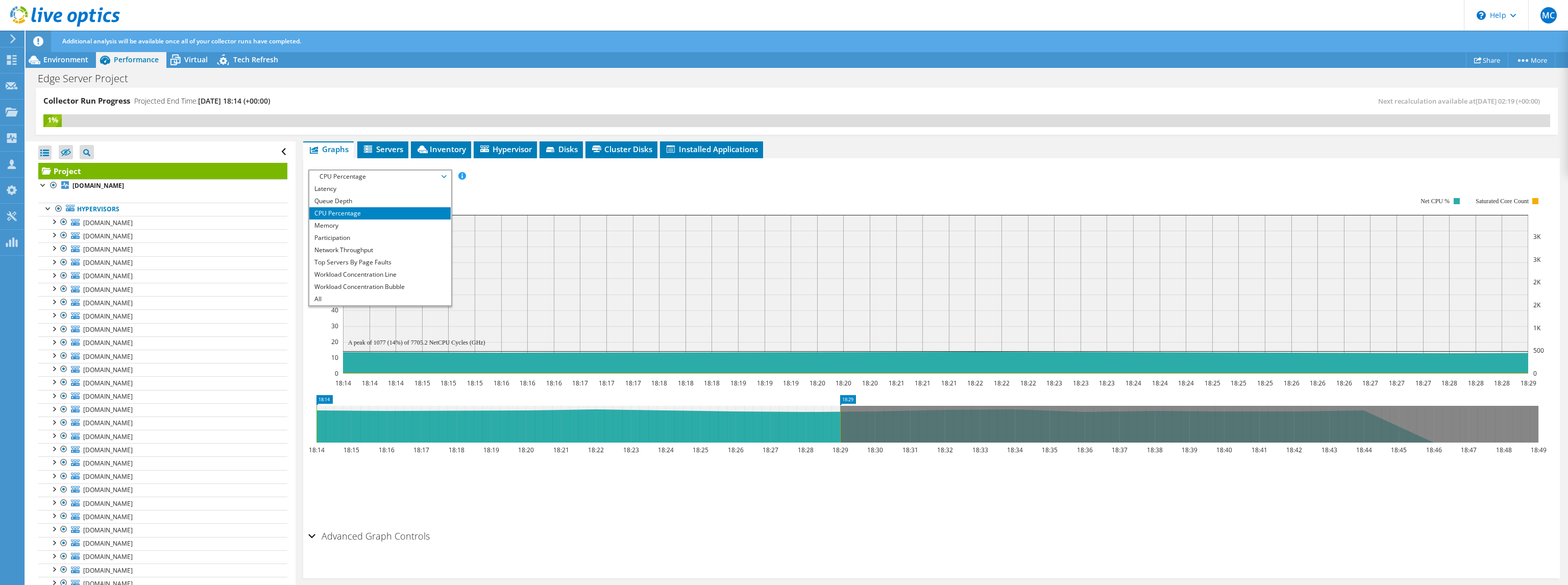
click at [467, 456] on icon "18:14 18:29 18:14 18:15 18:16 18:17 18:18 18:19 18:20 18:21 18:22 18:23 18:24 1…" at bounding box center [927, 436] width 1238 height 82
